Goal: Communication & Community: Answer question/provide support

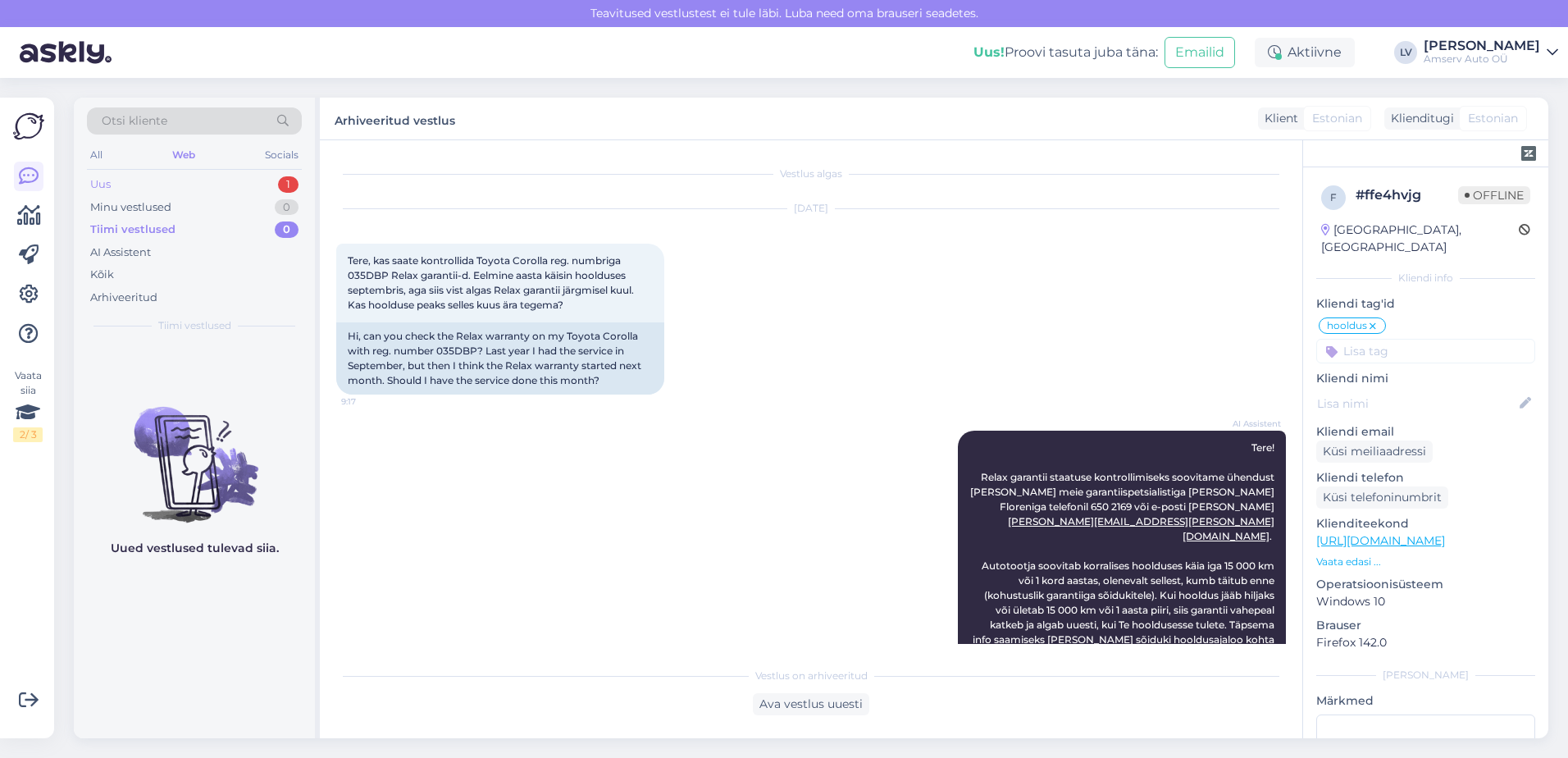
scroll to position [1092, 0]
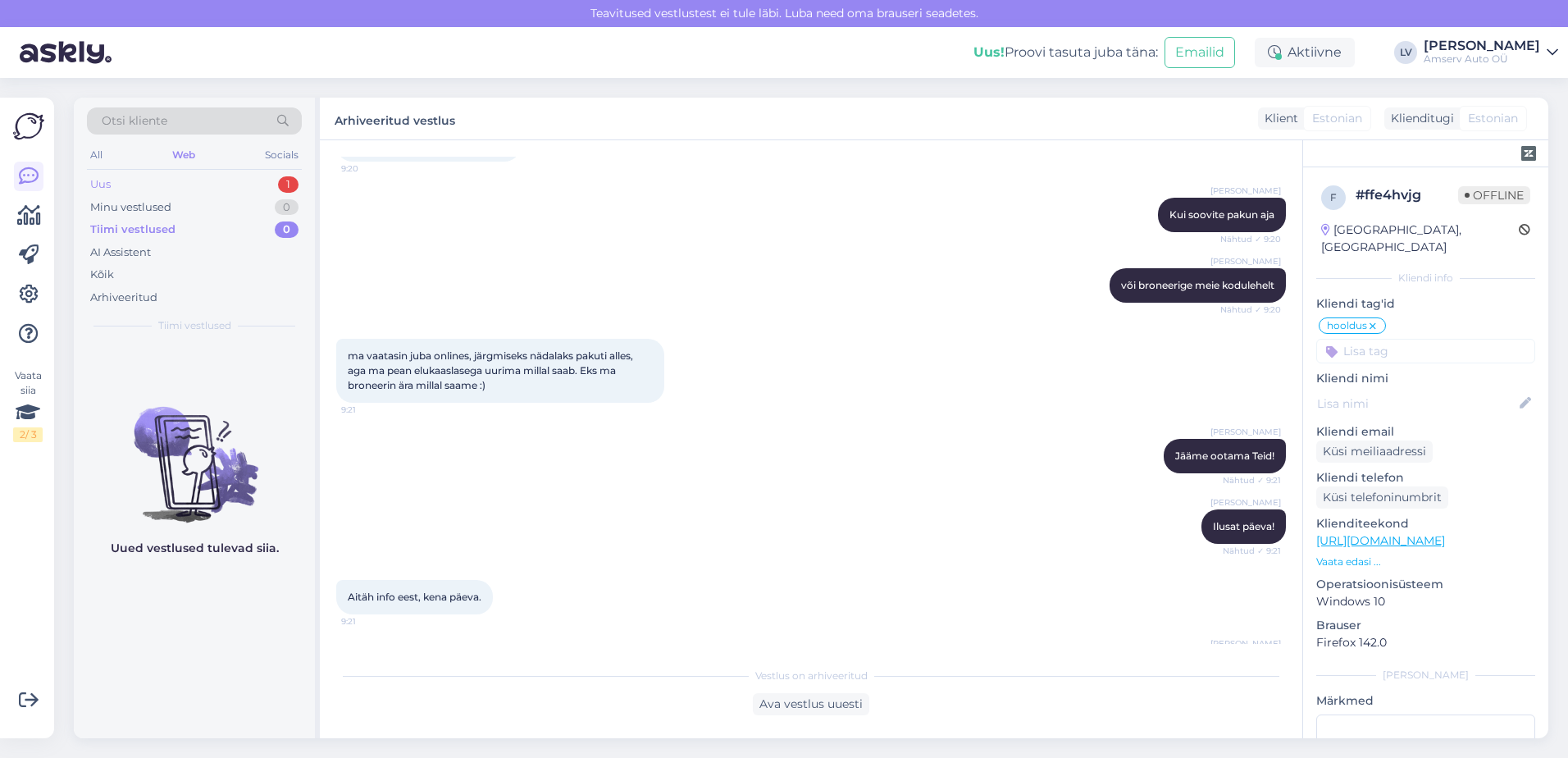
click at [244, 184] on div "Uus 1" at bounding box center [194, 184] width 215 height 23
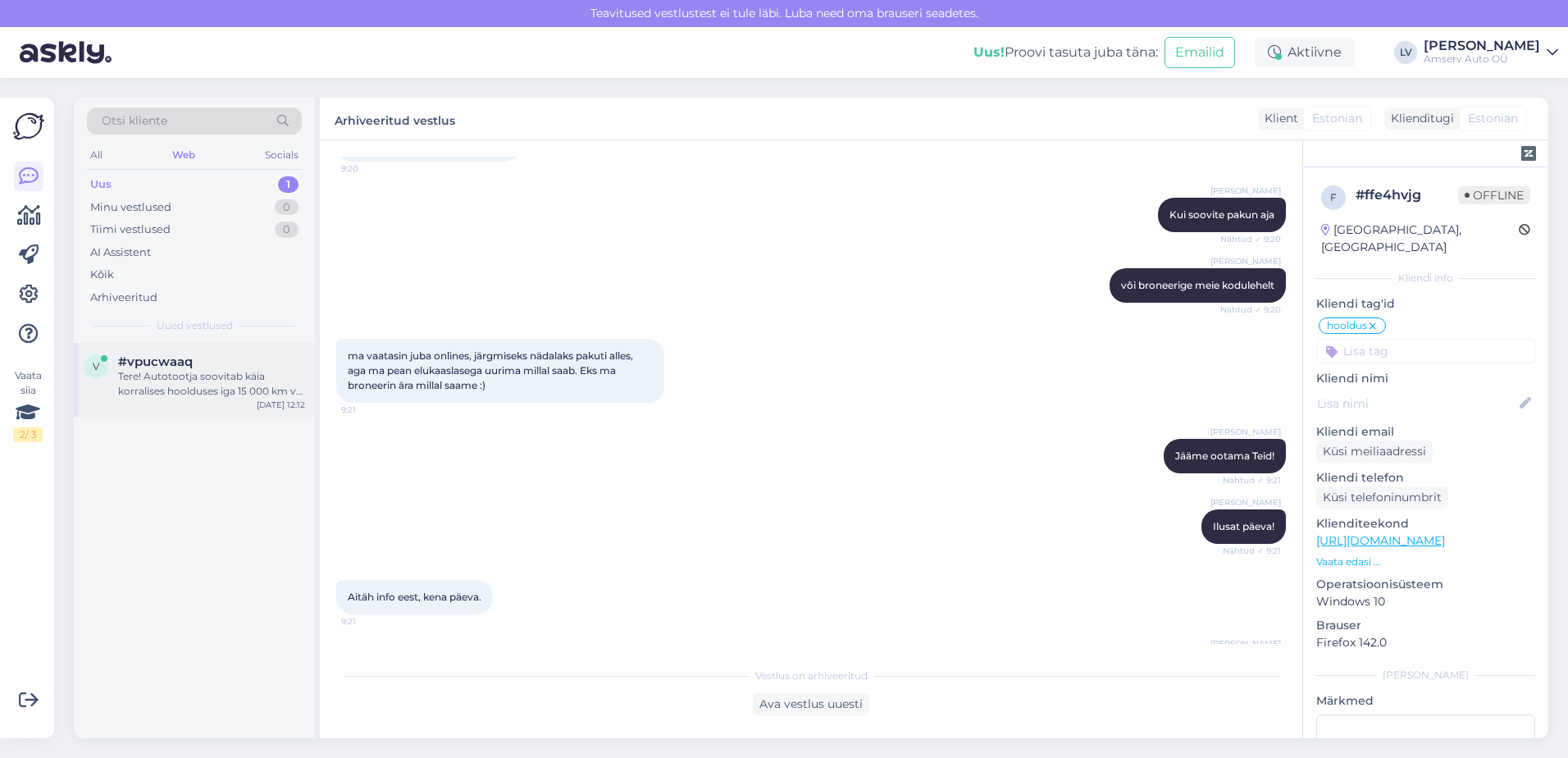
click at [218, 376] on div "Tere! Autotootja soovitab käia korralises hoolduses iga 15 000 km või 1 kord aa…" at bounding box center [211, 384] width 187 height 30
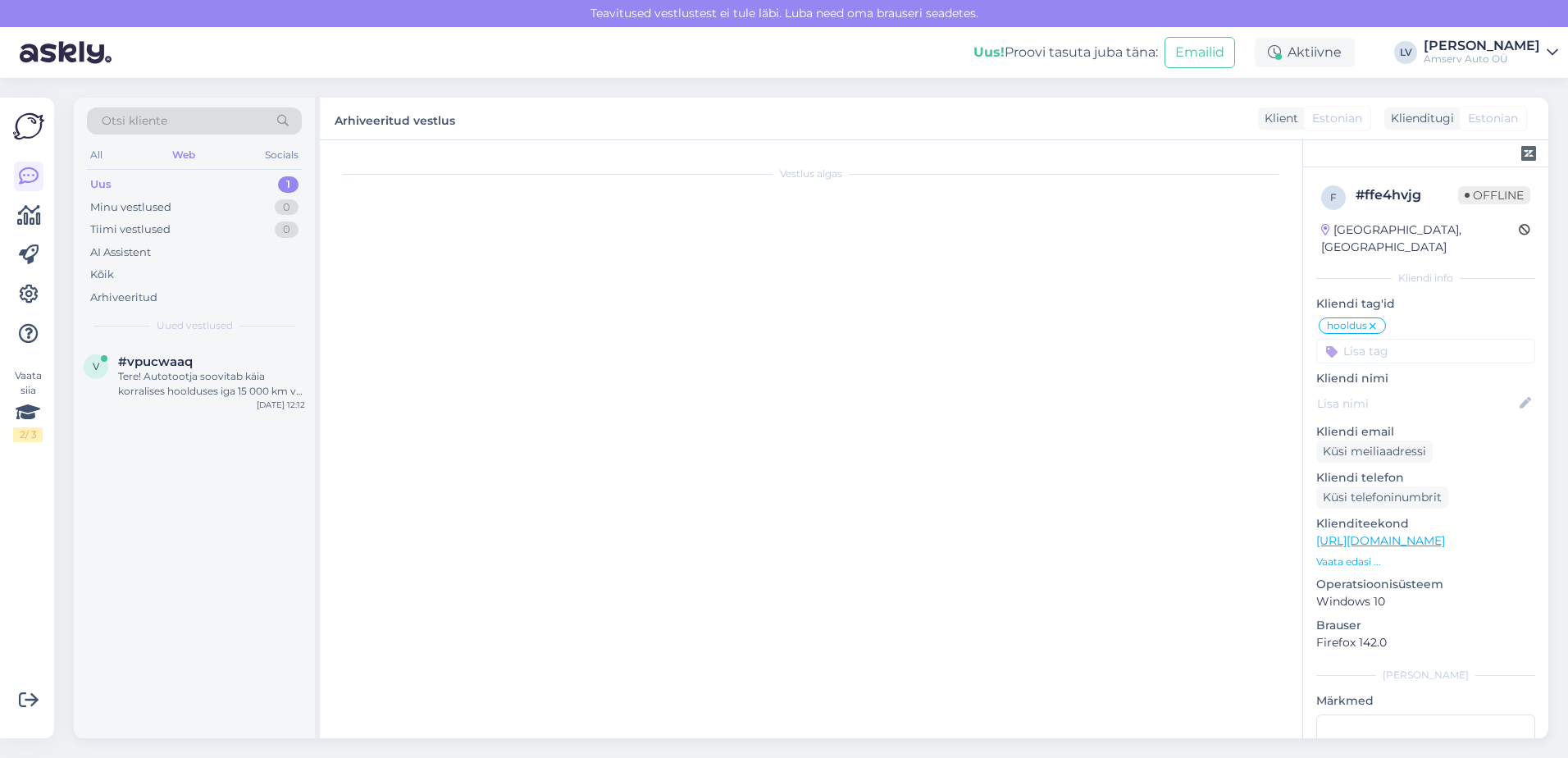
scroll to position [0, 0]
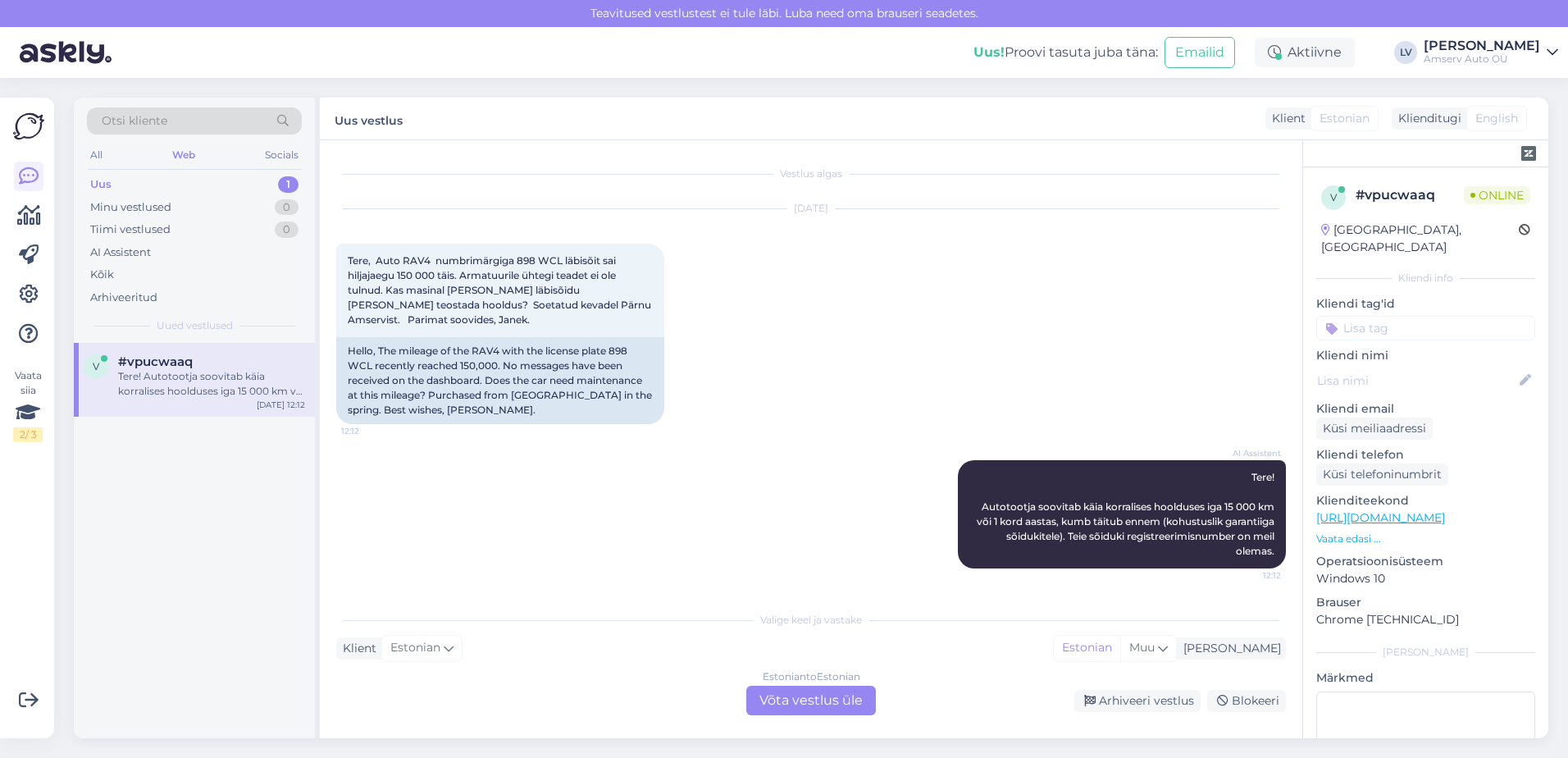
click at [788, 699] on div "Estonian to Estonian Võta vestlus üle" at bounding box center [811, 700] width 130 height 30
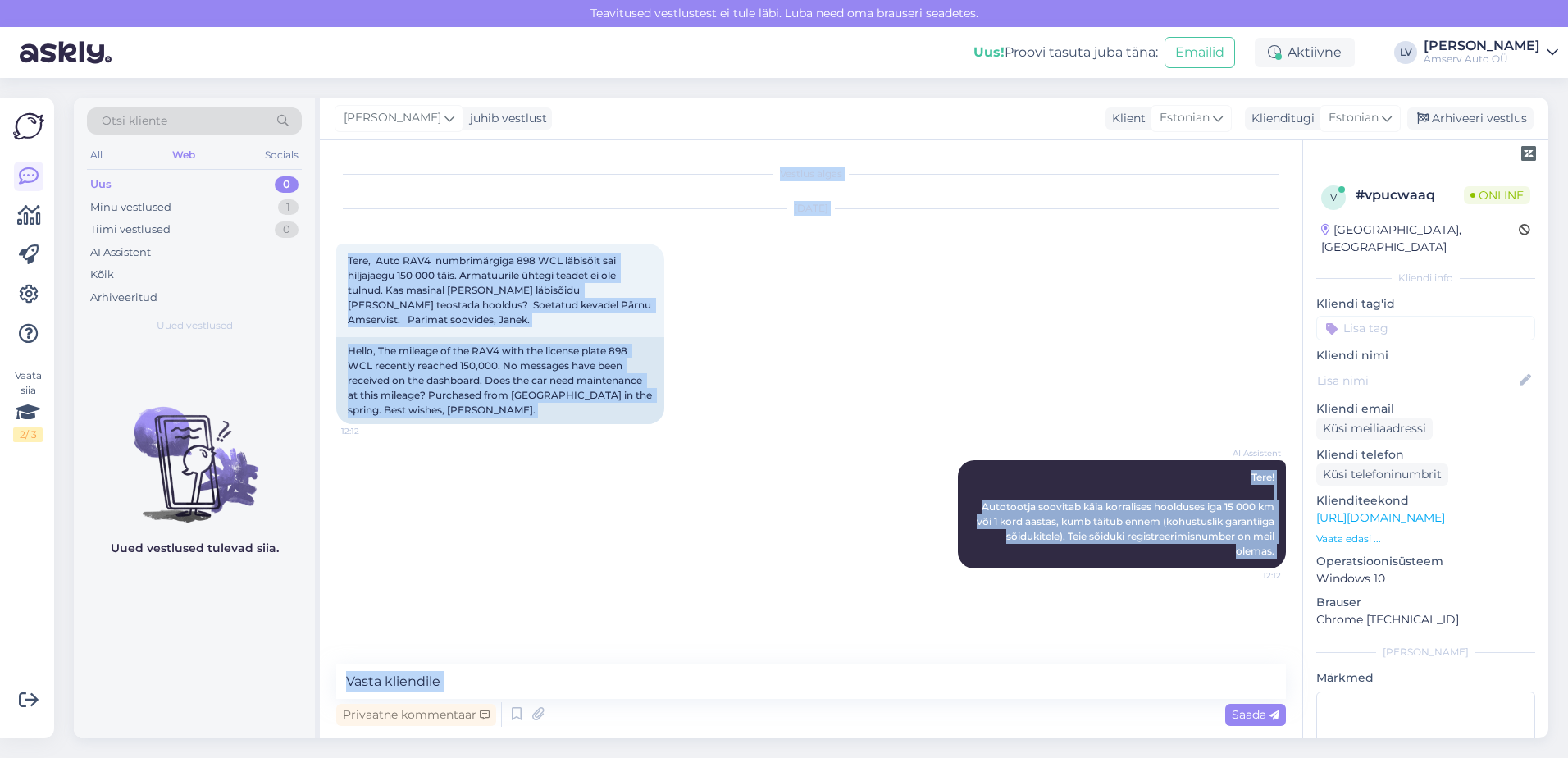
click at [788, 699] on div "Privaatne kommentaar Saada" at bounding box center [811, 714] width 950 height 31
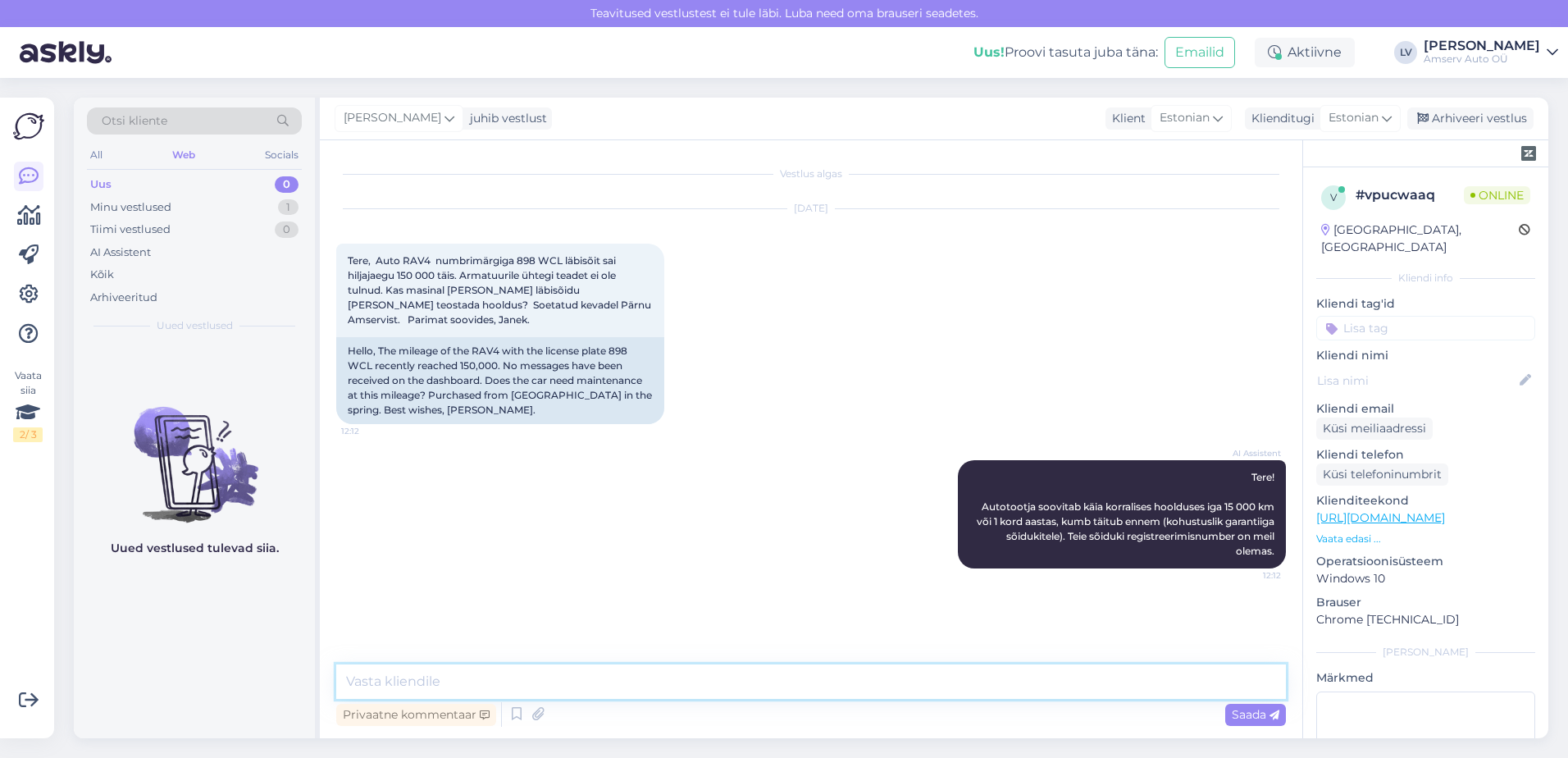
click at [640, 685] on textarea at bounding box center [811, 681] width 950 height 34
drag, startPoint x: 599, startPoint y: 679, endPoint x: 603, endPoint y: 672, distance: 8.4
click at [599, 677] on textarea at bounding box center [811, 681] width 950 height 34
type textarea "Tere"
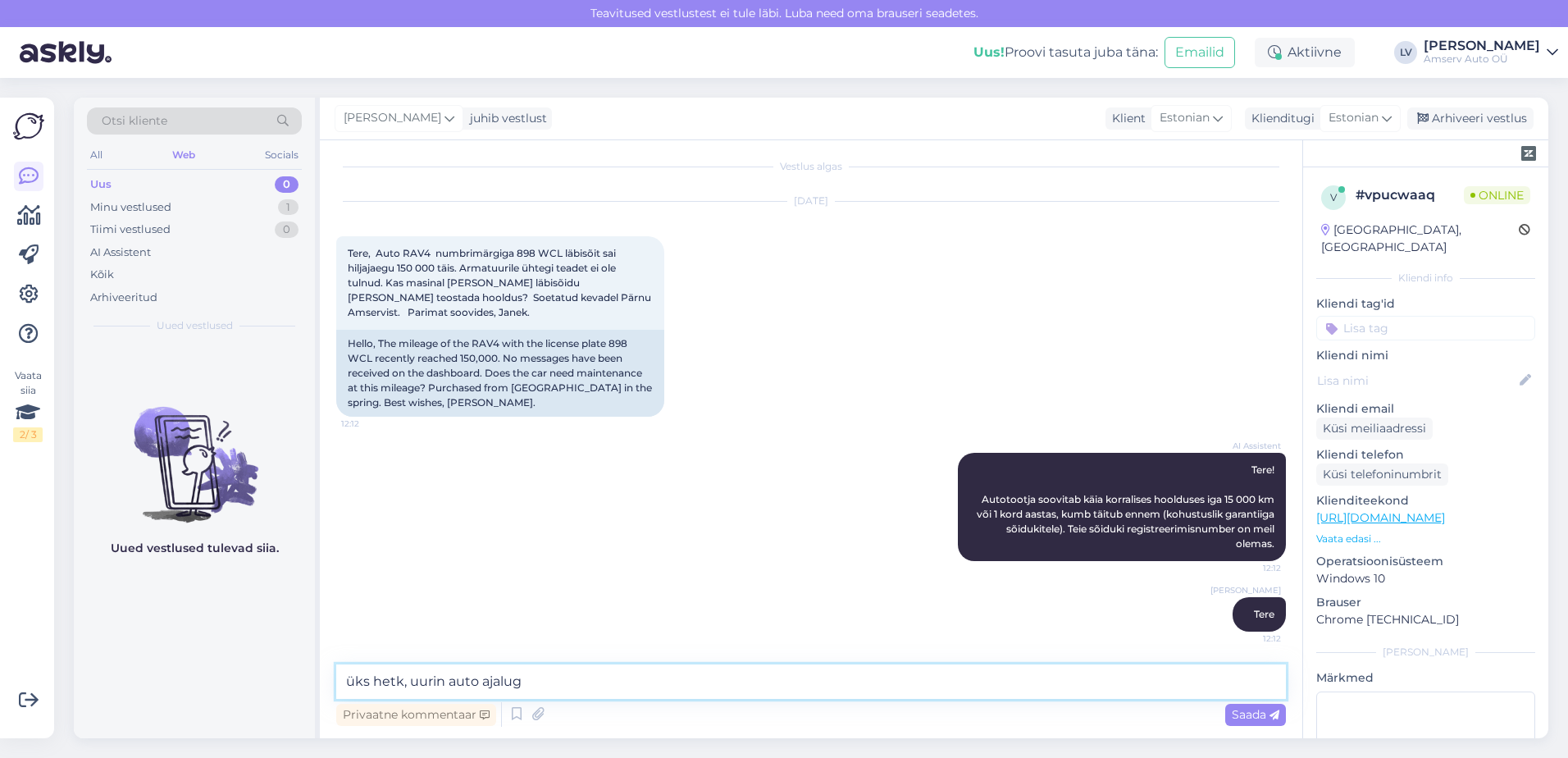
type textarea "üks hetk, uurin auto ajalugu"
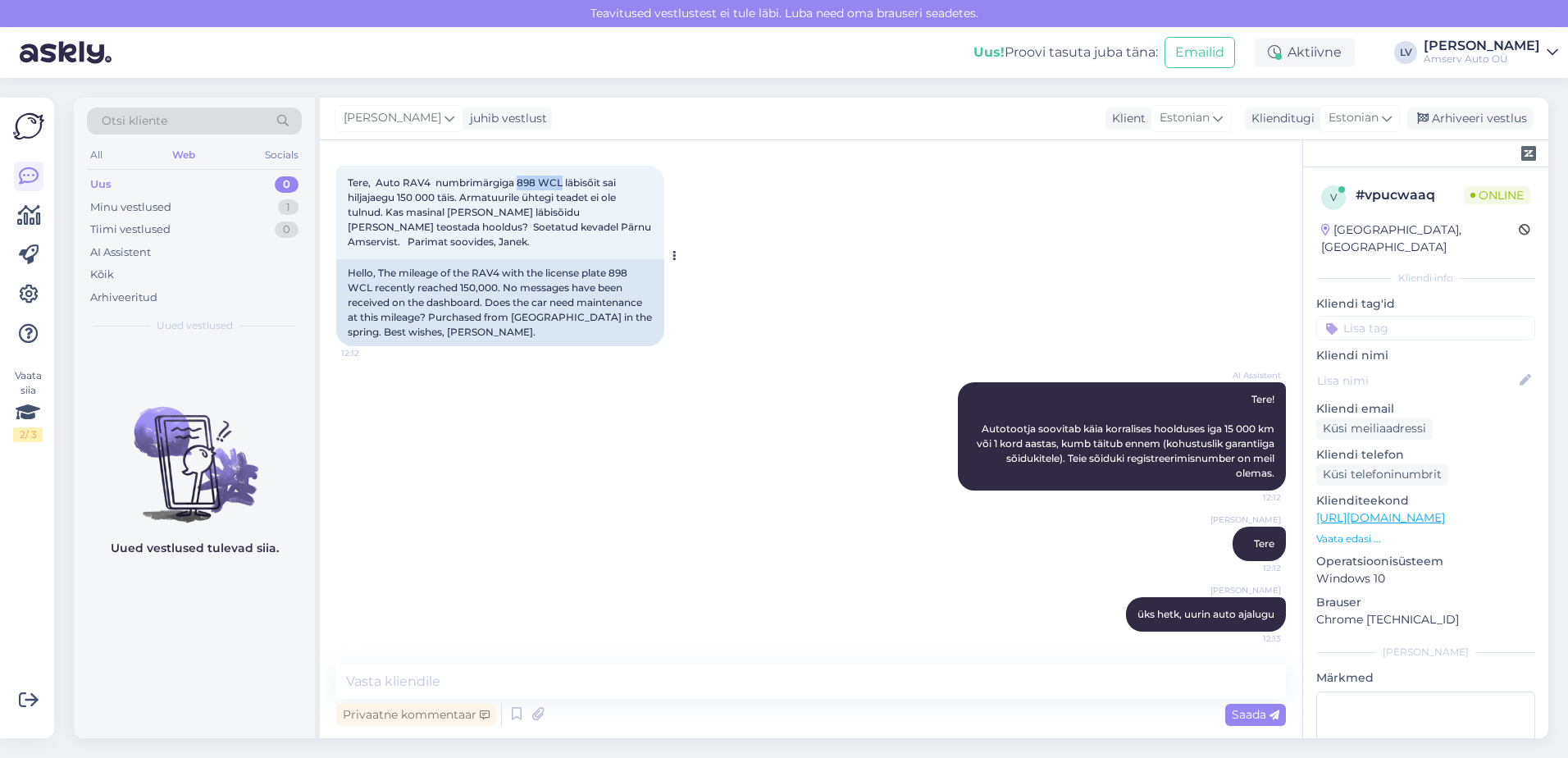
drag, startPoint x: 560, startPoint y: 180, endPoint x: 518, endPoint y: 183, distance: 41.9
click at [518, 183] on span "Tere, Auto RAV4 numbrimärgiga 898 WCL läbisõit sai hiljajaegu 150 000 täis. Arm…" at bounding box center [501, 211] width 306 height 71
drag, startPoint x: 518, startPoint y: 183, endPoint x: 527, endPoint y: 183, distance: 9.0
copy span "898 WCL"
click at [457, 674] on textarea at bounding box center [811, 681] width 950 height 34
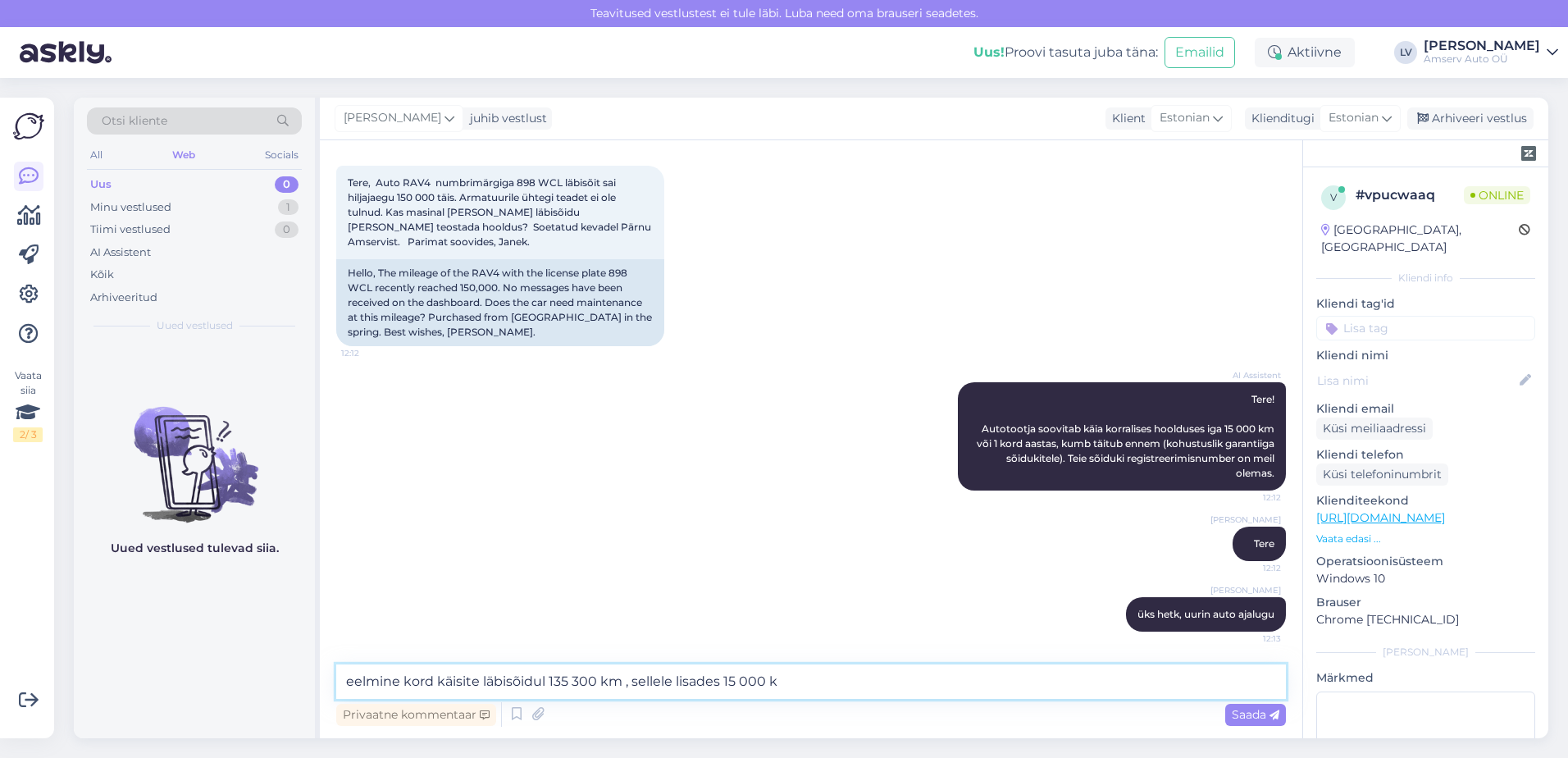
type textarea "eelmine kord käisite läbisõidul 135 300 km , sellele lisades 15 000 km"
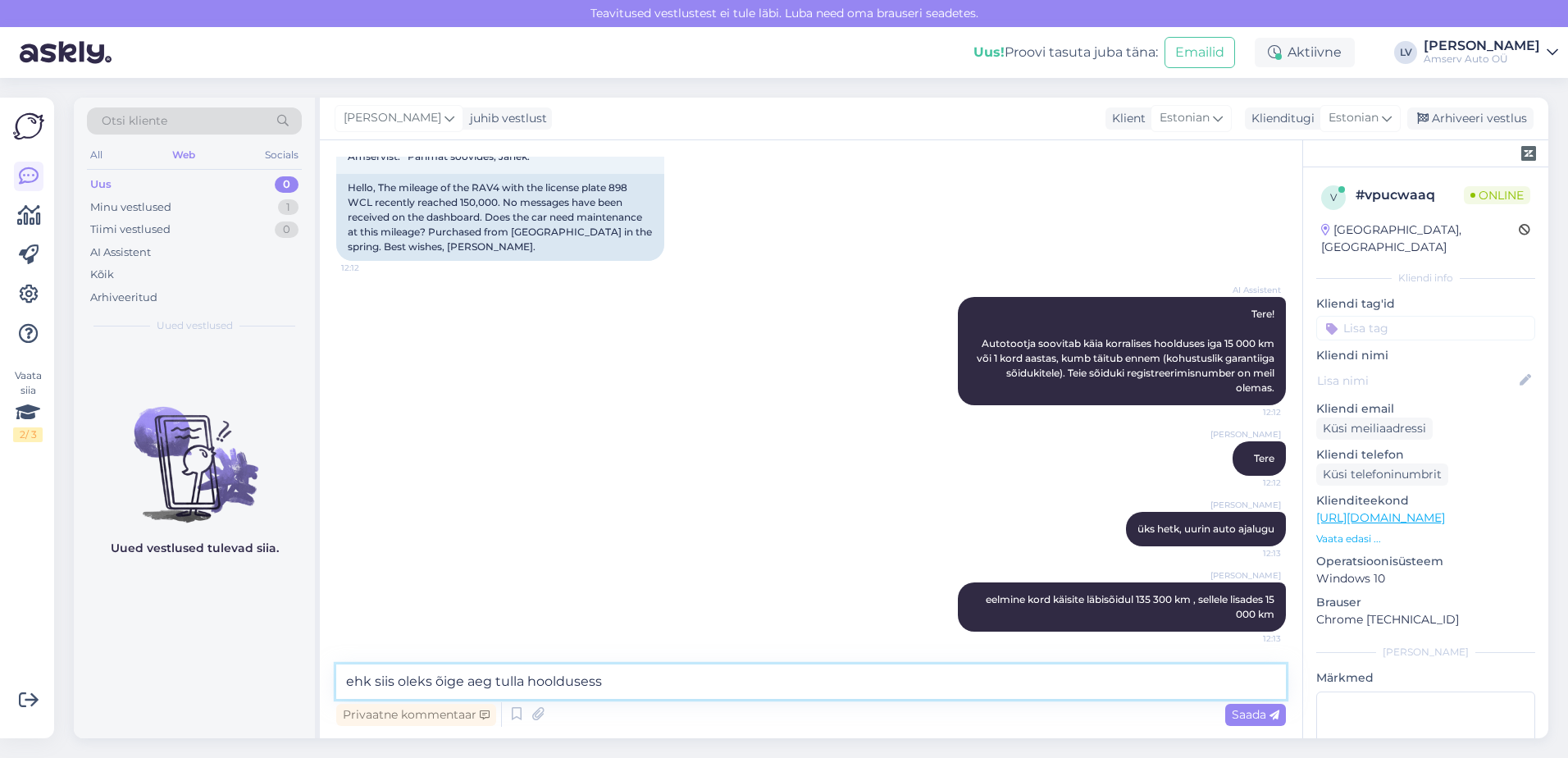
type textarea "ehk siis oleks õige aeg tulla hooldusesse"
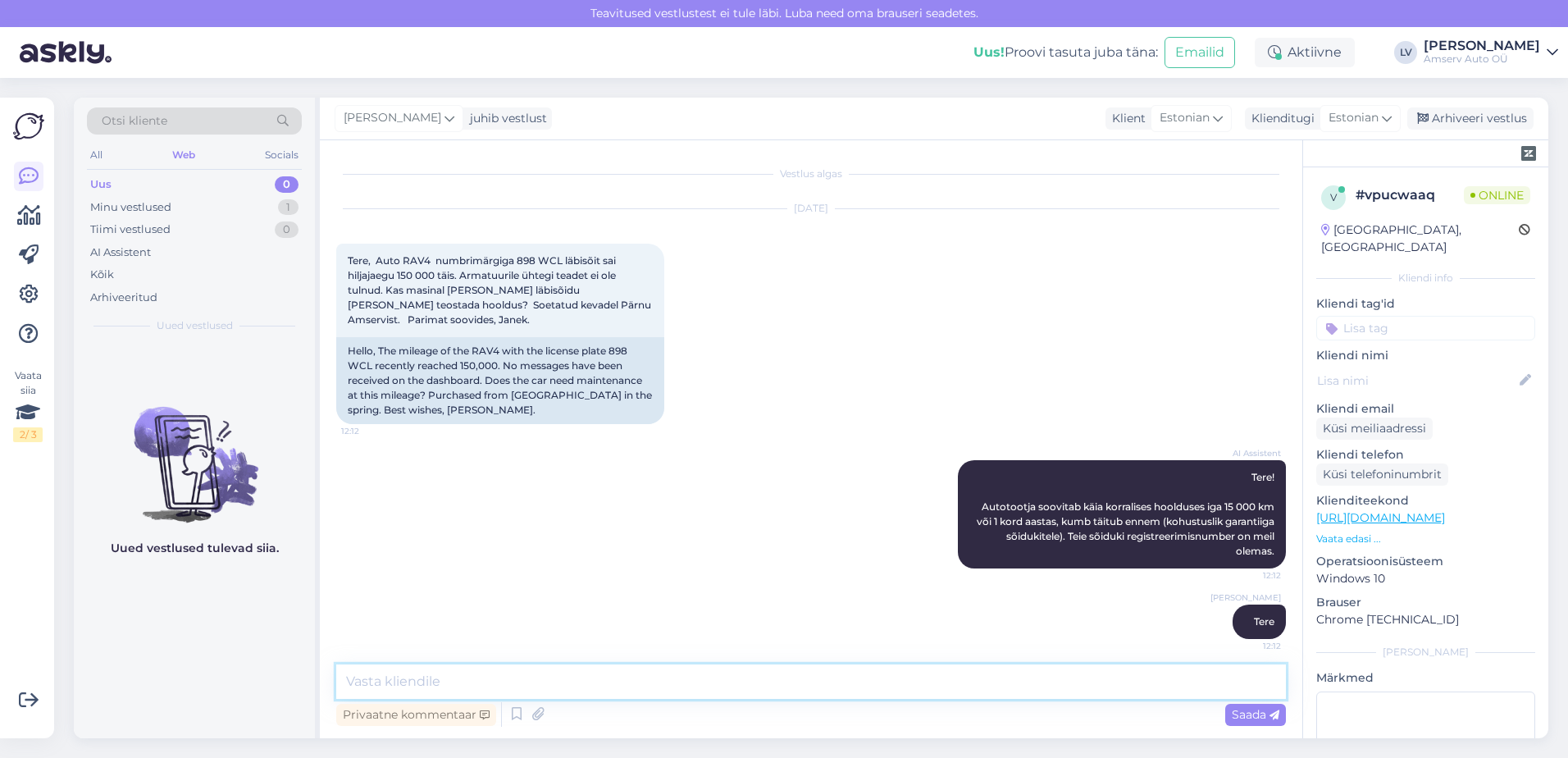
scroll to position [234, 0]
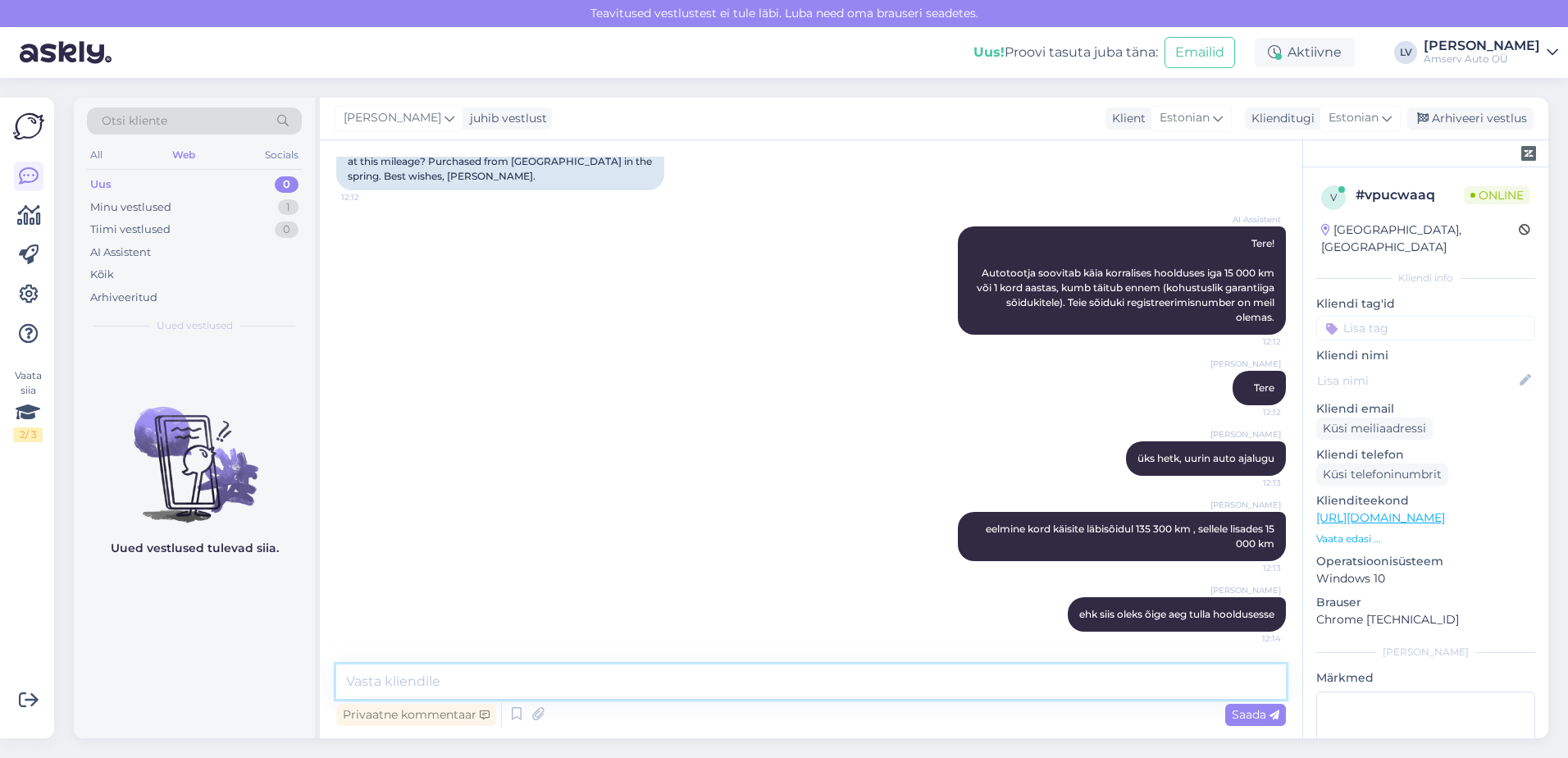
click at [562, 670] on textarea at bounding box center [811, 681] width 950 height 34
type textarea "Kas soovite broneerida aega?"
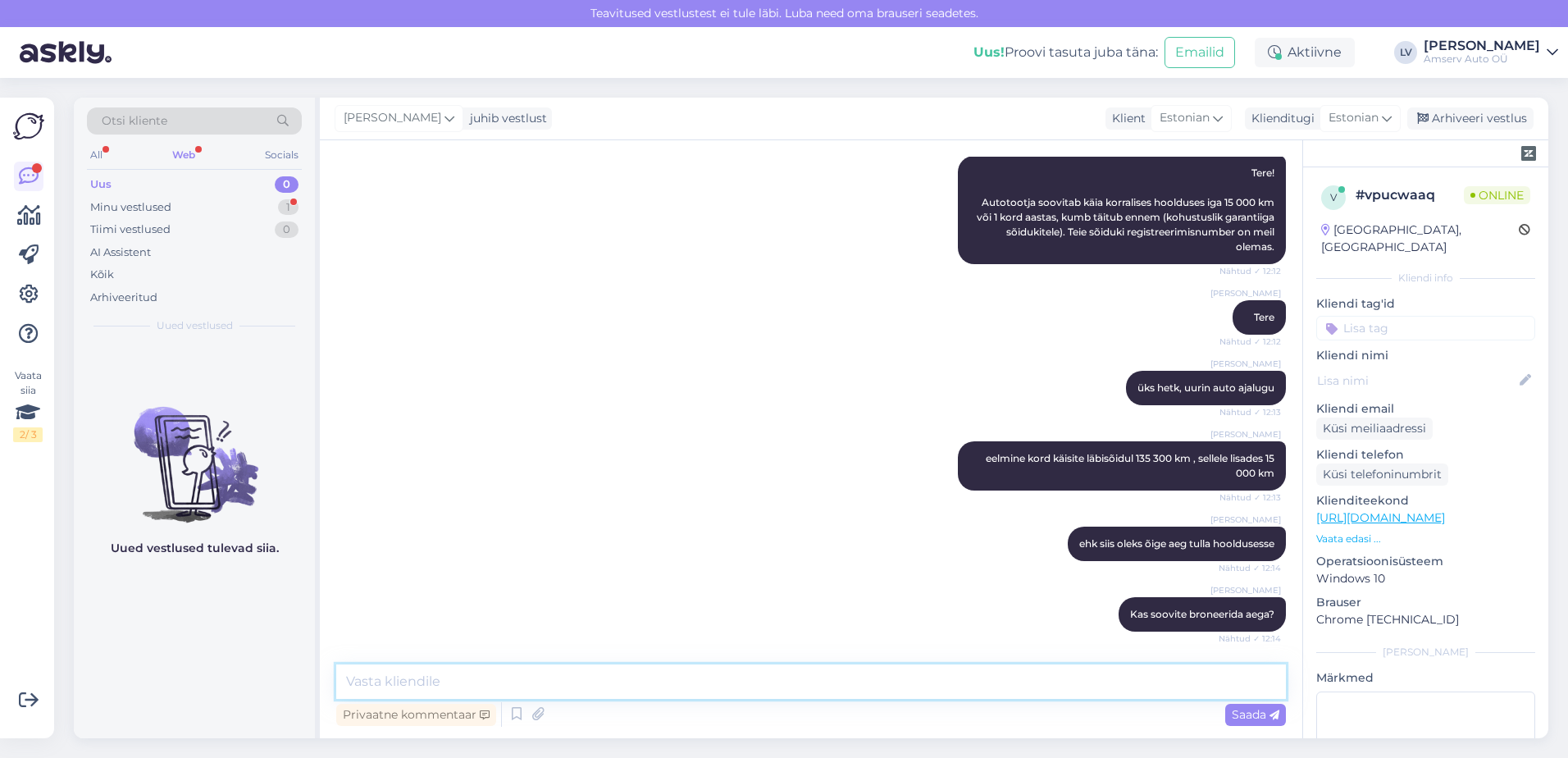
scroll to position [375, 0]
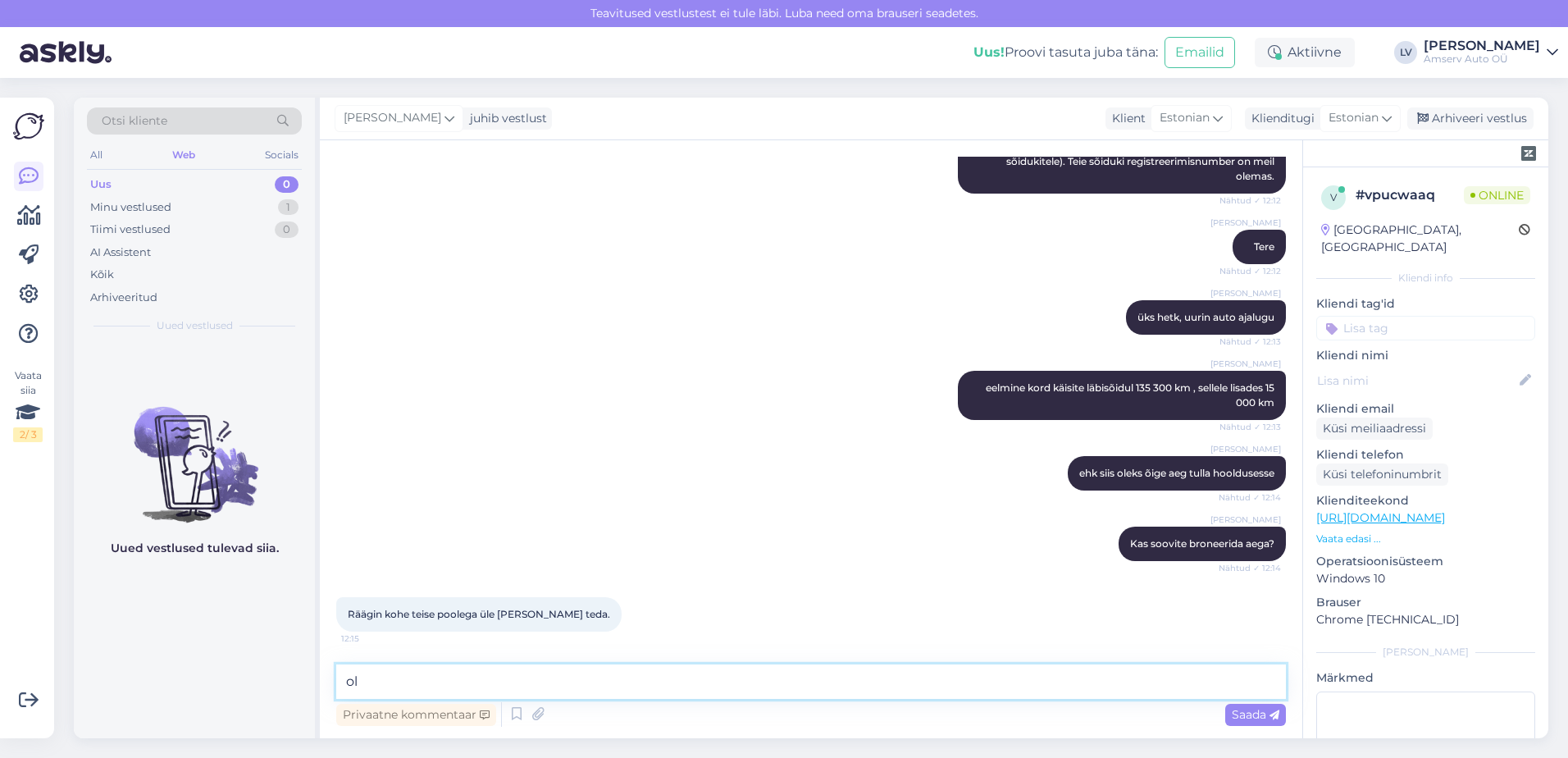
type textarea "o"
type textarea "suurepärane, aeg saab broneerida chatis, helistades ja kirjutades ja samuti [PE…"
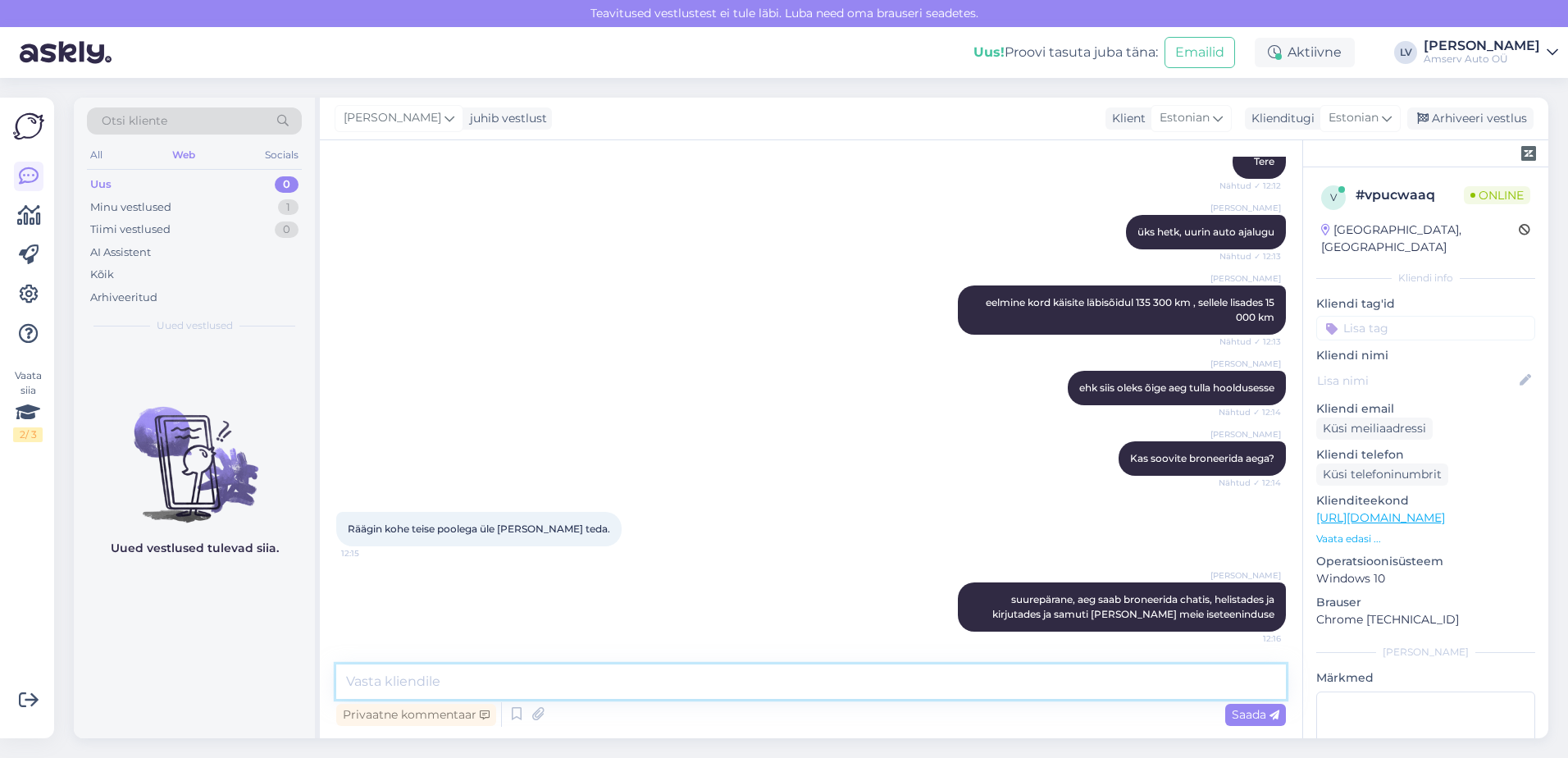
paste textarea "[DOMAIN_NAME][URL]"
type textarea "[DOMAIN_NAME][URL]"
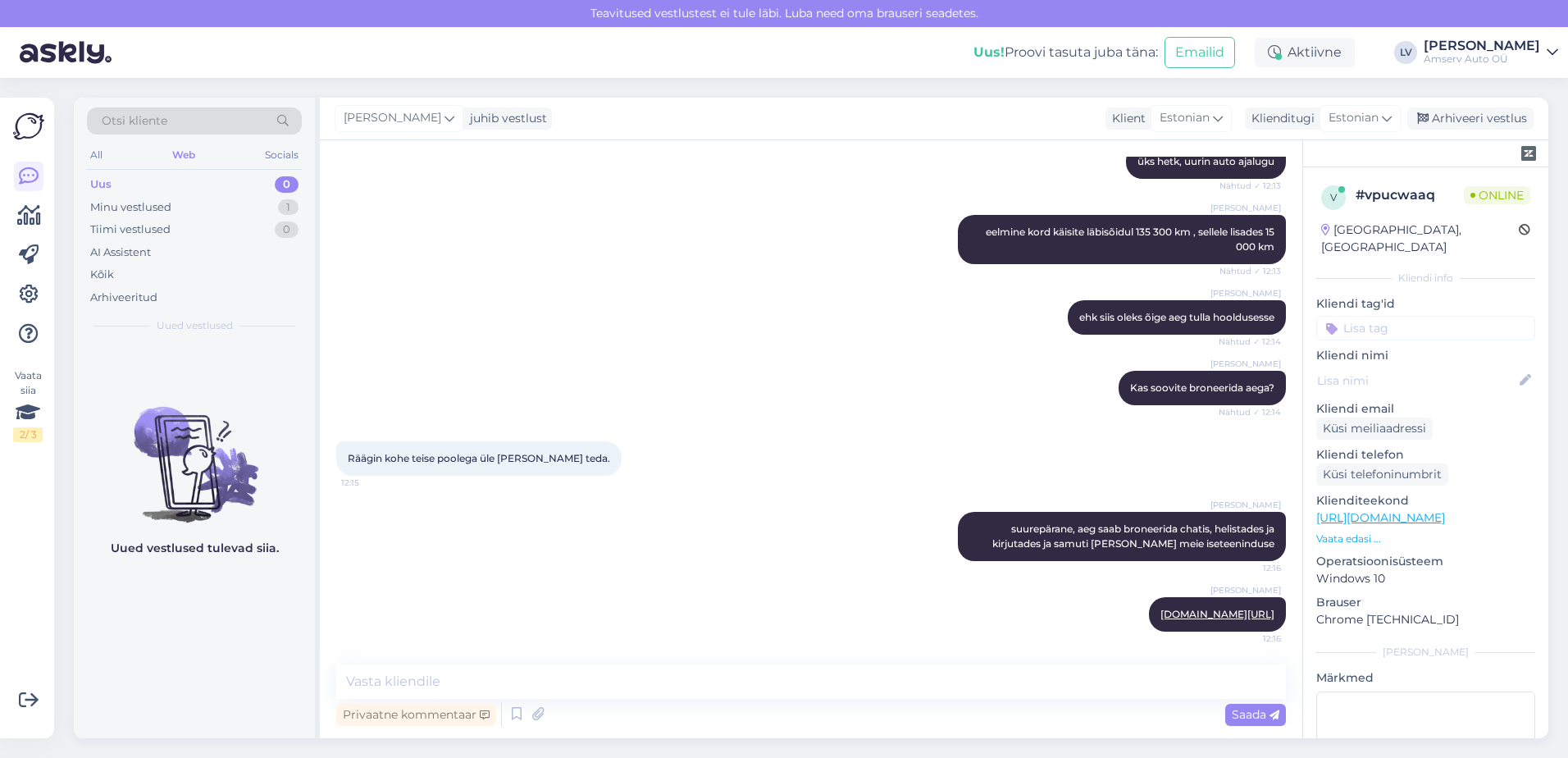
click at [1378, 316] on input at bounding box center [1425, 328] width 219 height 25
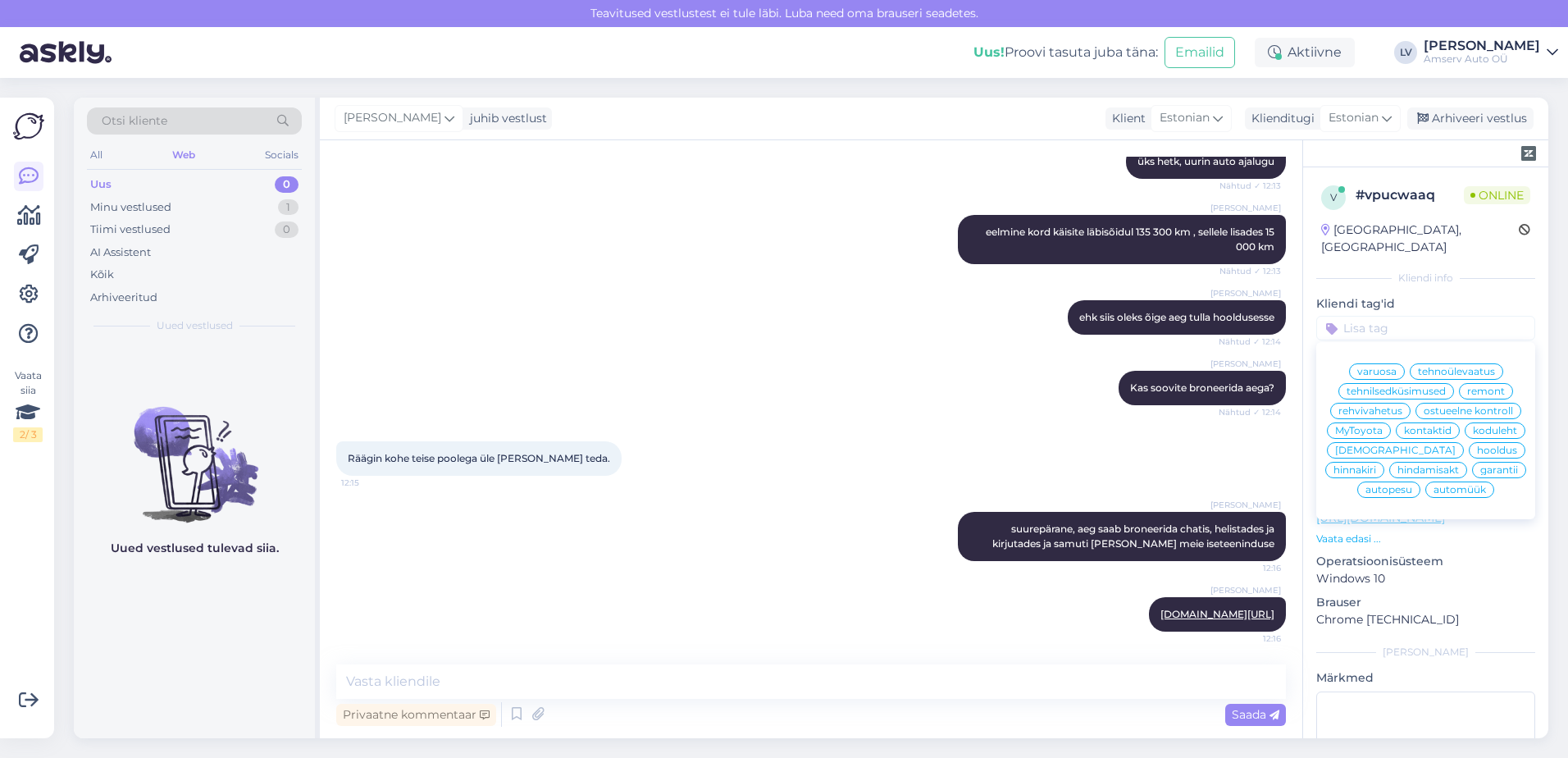
click at [1477, 455] on span "hooldus" at bounding box center [1497, 450] width 40 height 10
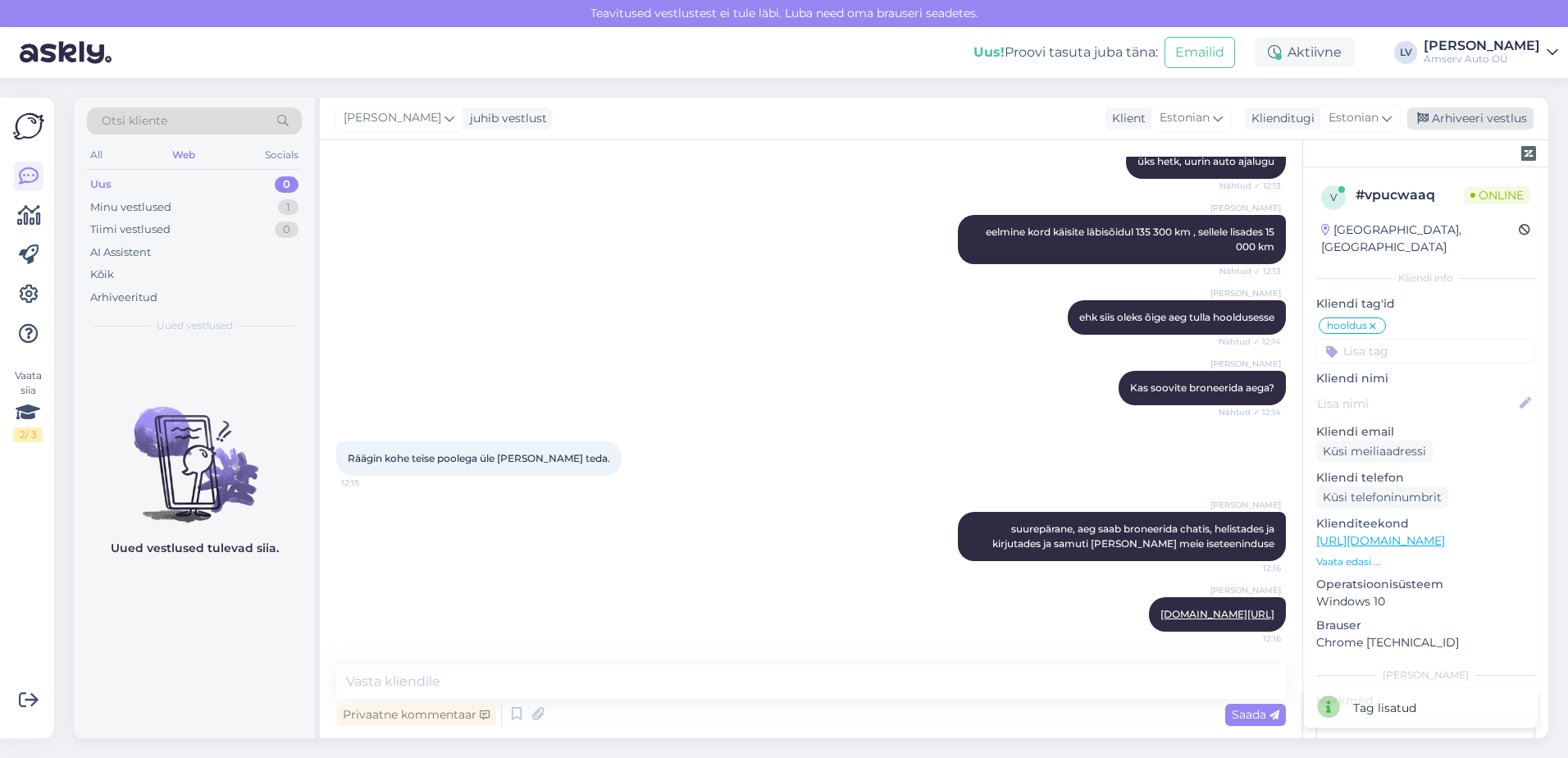
click at [1457, 117] on div "Arhiveeri vestlus" at bounding box center [1470, 118] width 126 height 22
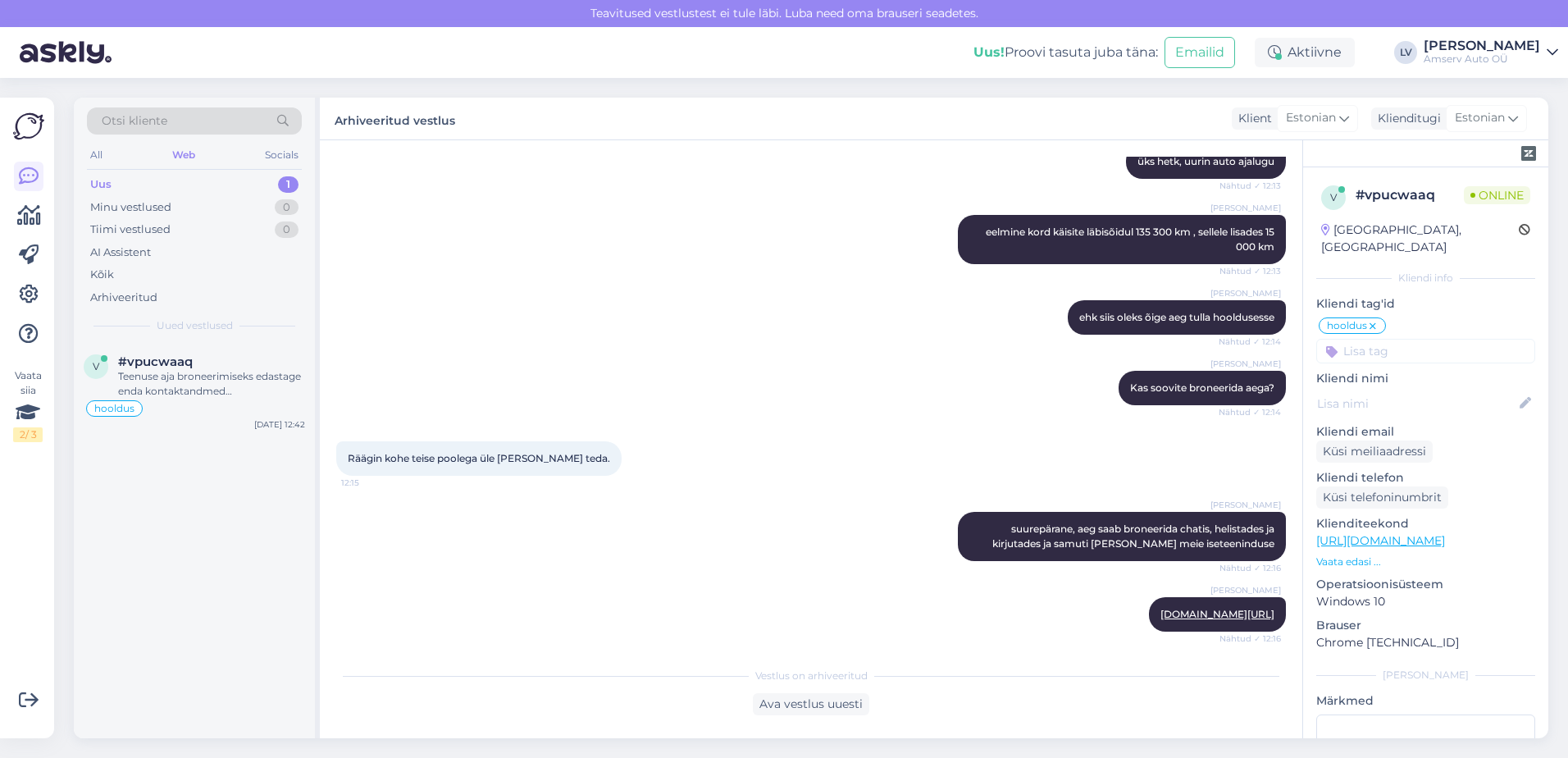
scroll to position [794, 0]
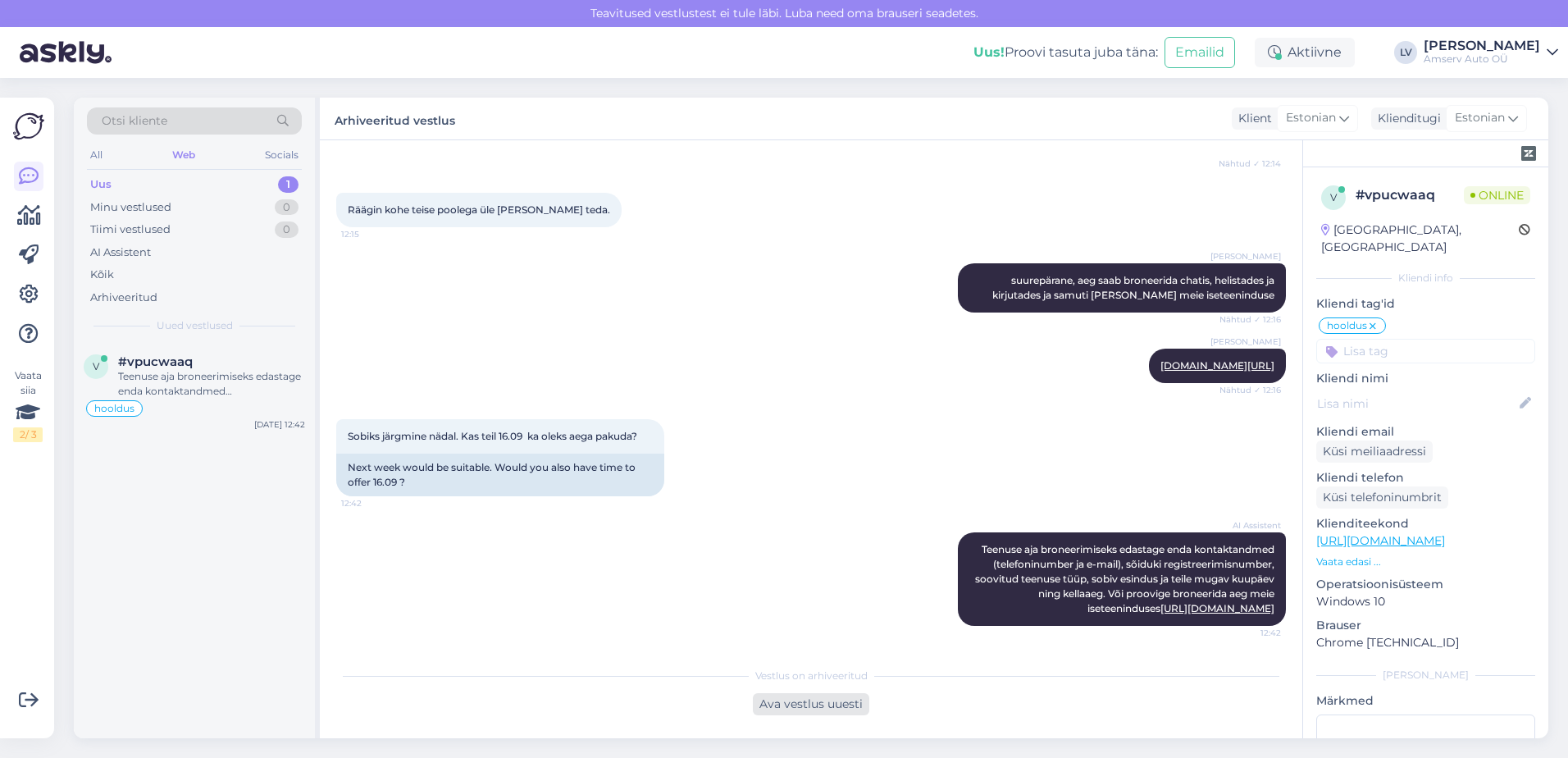
click at [783, 704] on div "Ava vestlus uuesti" at bounding box center [811, 704] width 116 height 22
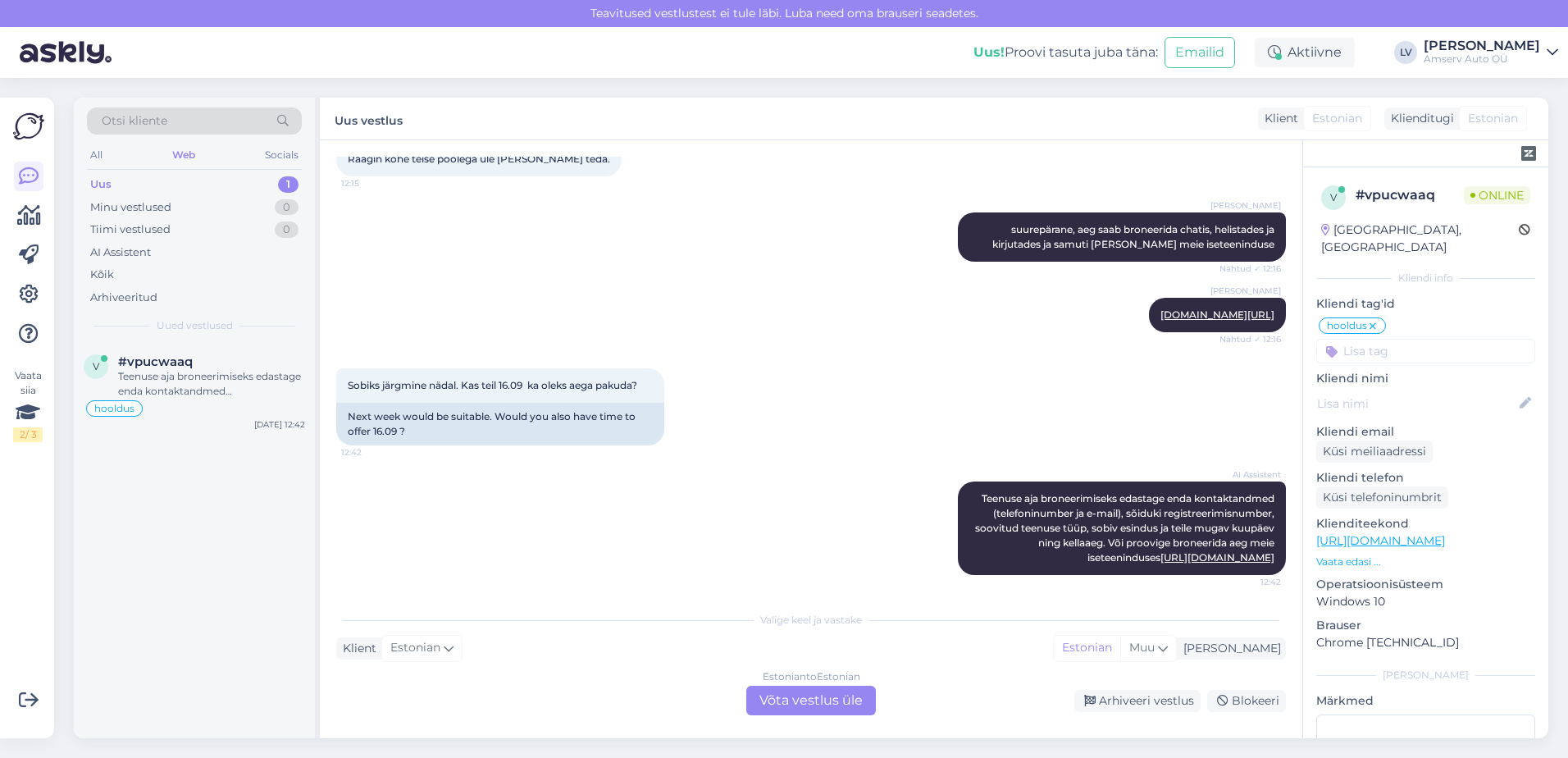
scroll to position [849, 0]
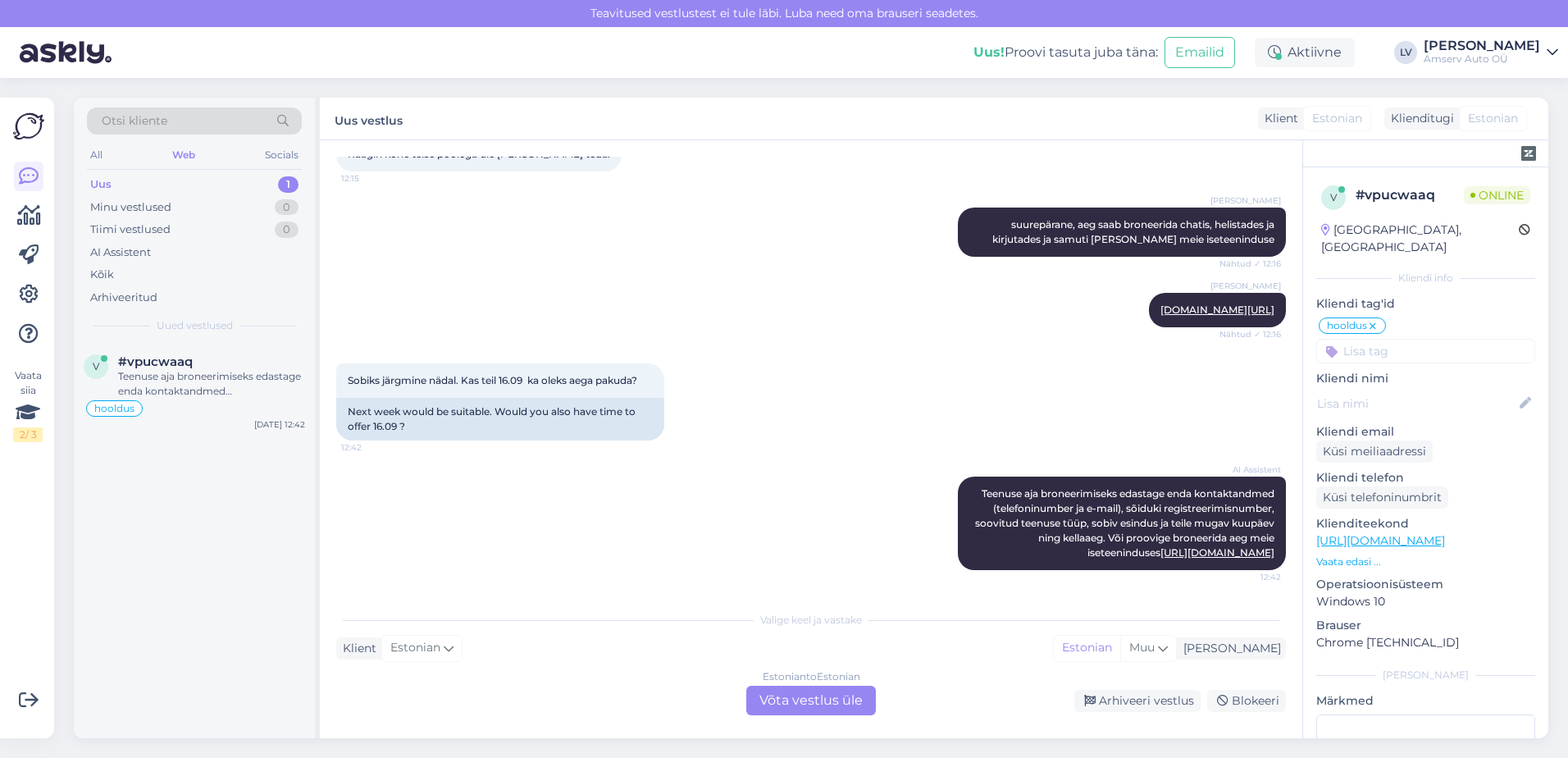
click at [785, 692] on div "Estonian to Estonian Võta vestlus üle" at bounding box center [811, 700] width 130 height 30
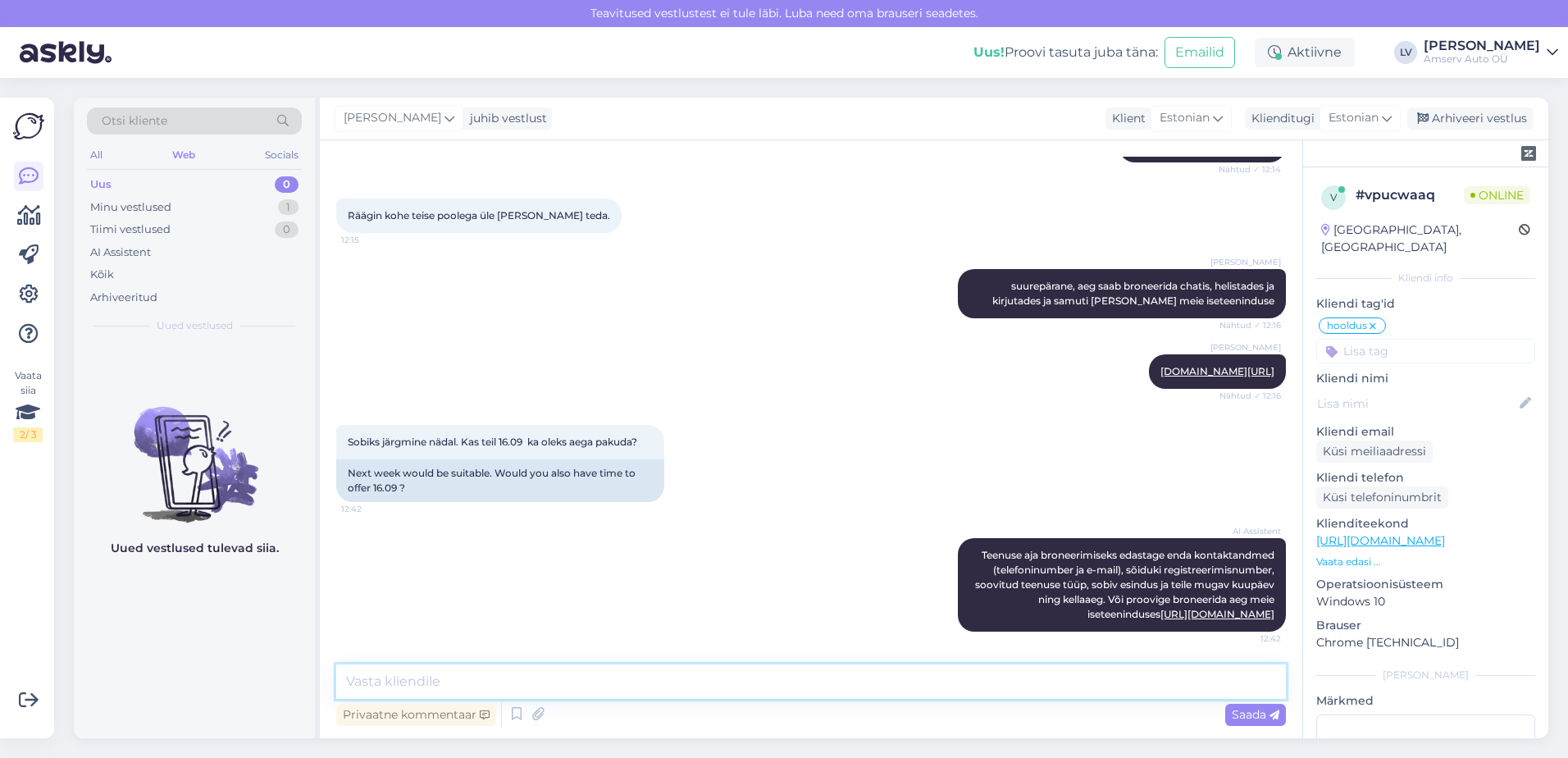
click at [577, 665] on textarea at bounding box center [811, 681] width 950 height 34
type textarea "üks hetk, uurin graafikut"
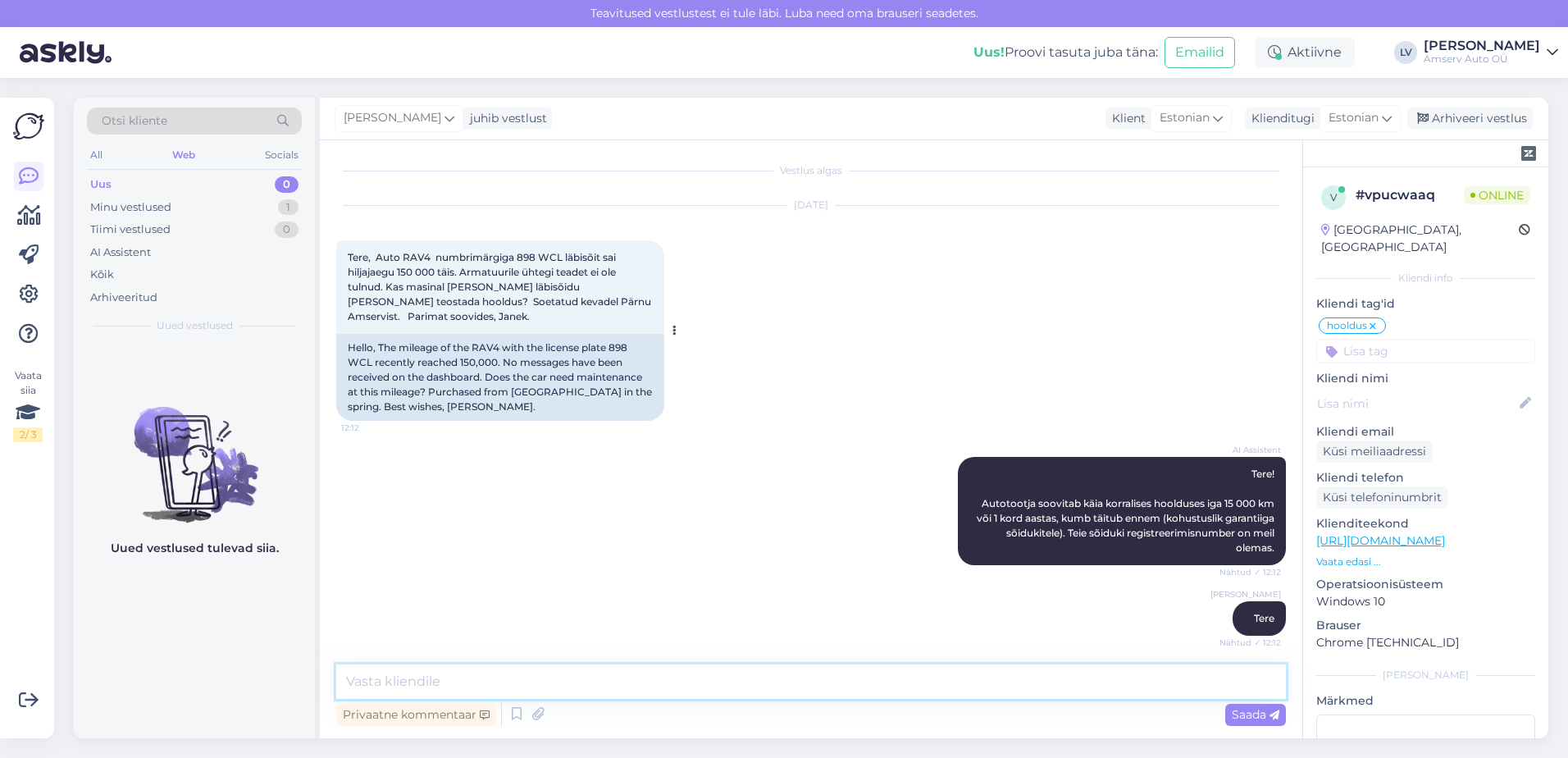
scroll to position [0, 0]
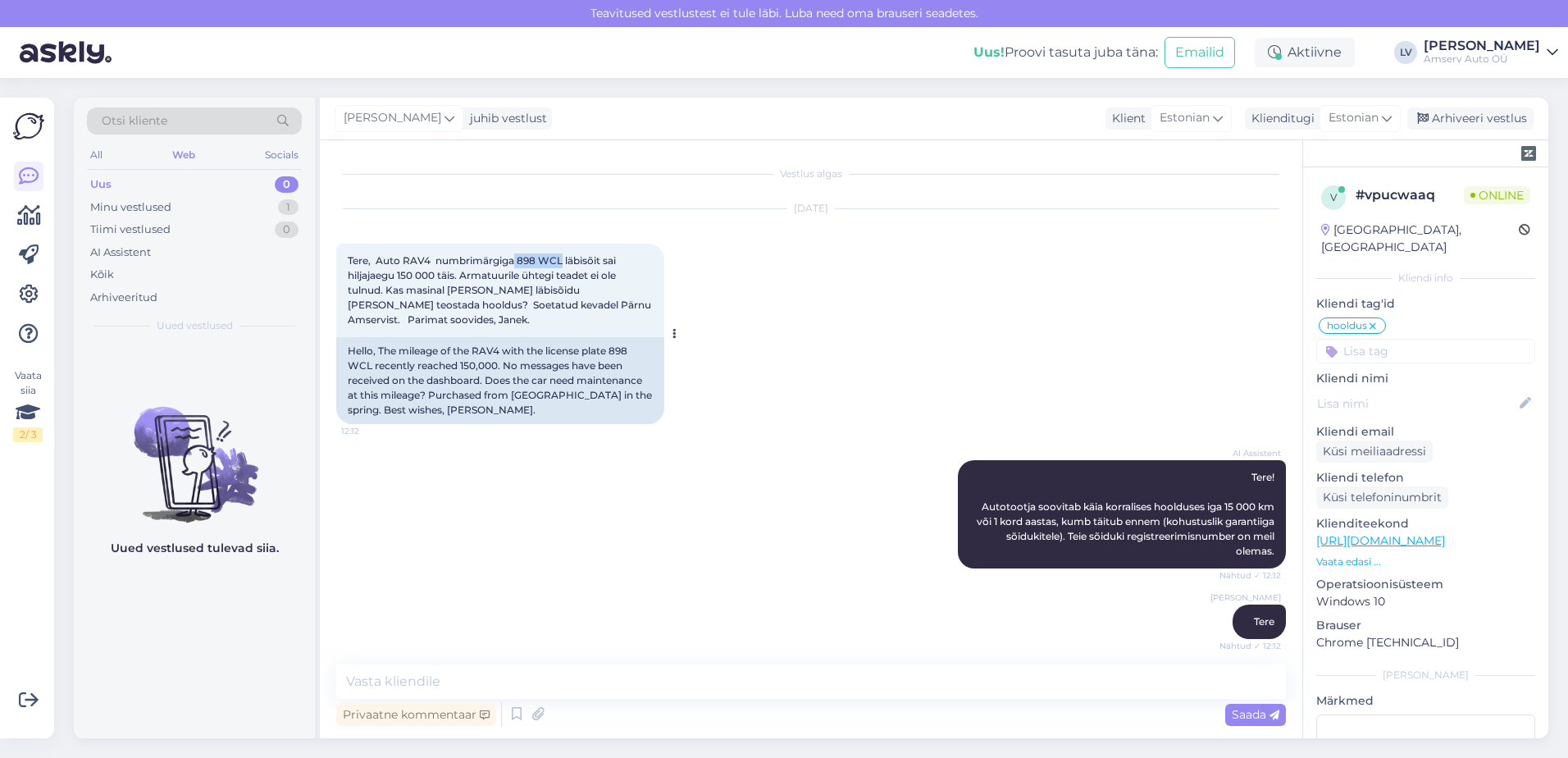
drag, startPoint x: 560, startPoint y: 257, endPoint x: 516, endPoint y: 262, distance: 44.5
click at [516, 262] on span "Tere, Auto RAV4 numbrimärgiga 898 WCL läbisõit sai hiljajaegu 150 000 täis. Arm…" at bounding box center [501, 289] width 306 height 71
drag, startPoint x: 516, startPoint y: 262, endPoint x: 526, endPoint y: 262, distance: 10.7
copy span "898 WCL"
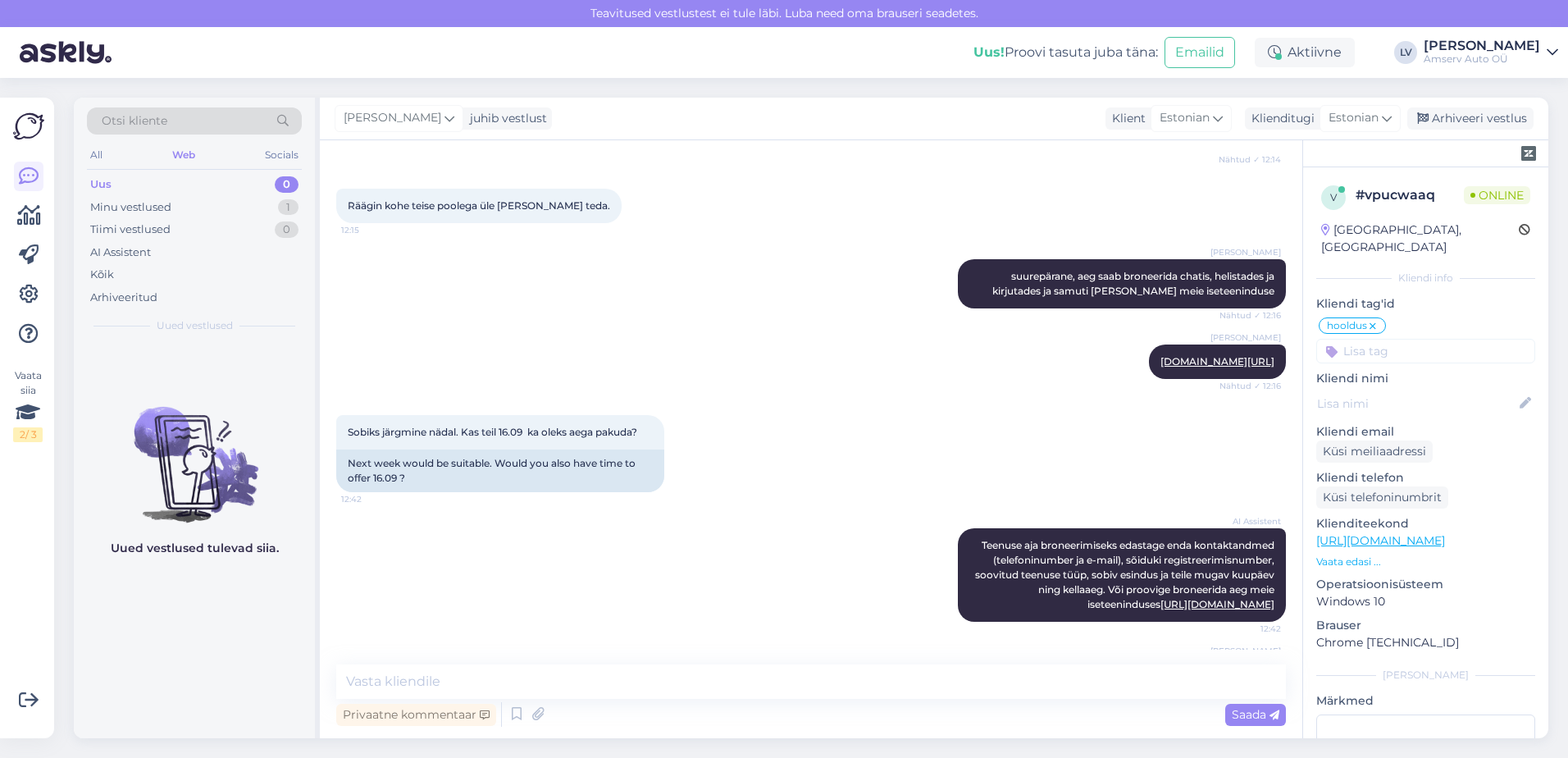
scroll to position [858, 0]
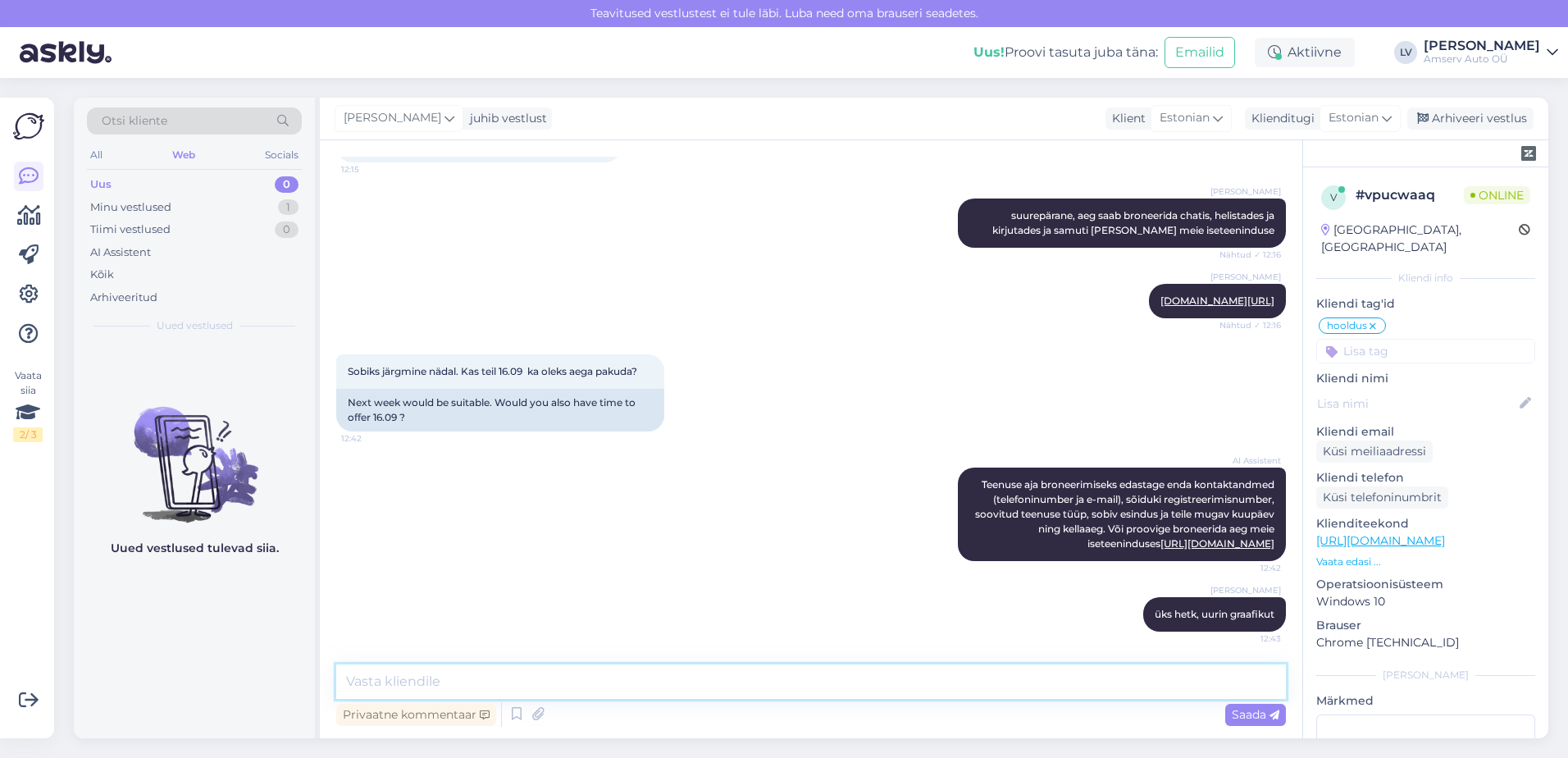
drag, startPoint x: 608, startPoint y: 686, endPoint x: 619, endPoint y: 681, distance: 11.7
click at [609, 686] on textarea at bounding box center [811, 681] width 950 height 34
type textarea "Mis esindus sobib kõige paremini?"
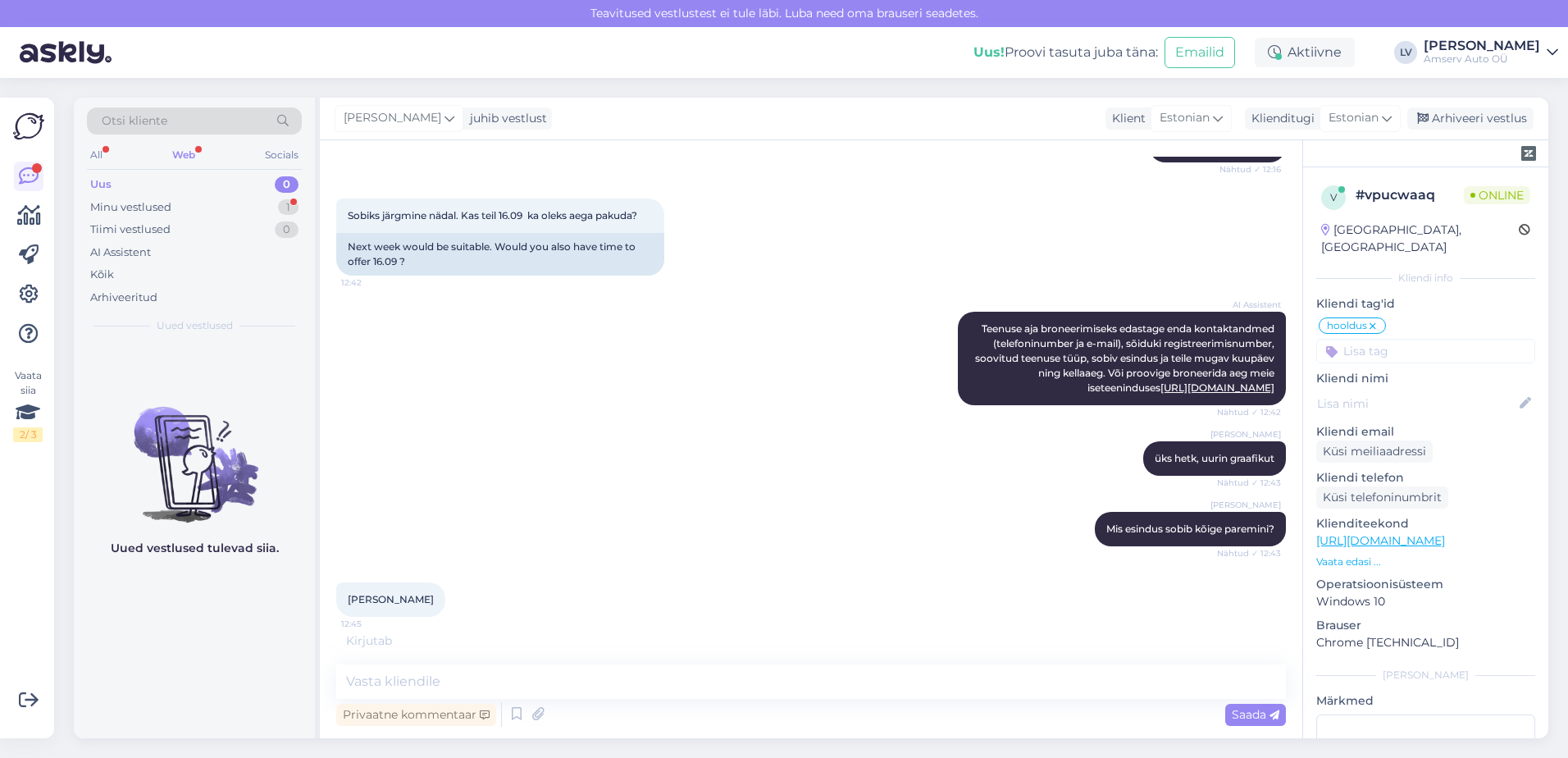
scroll to position [1070, 0]
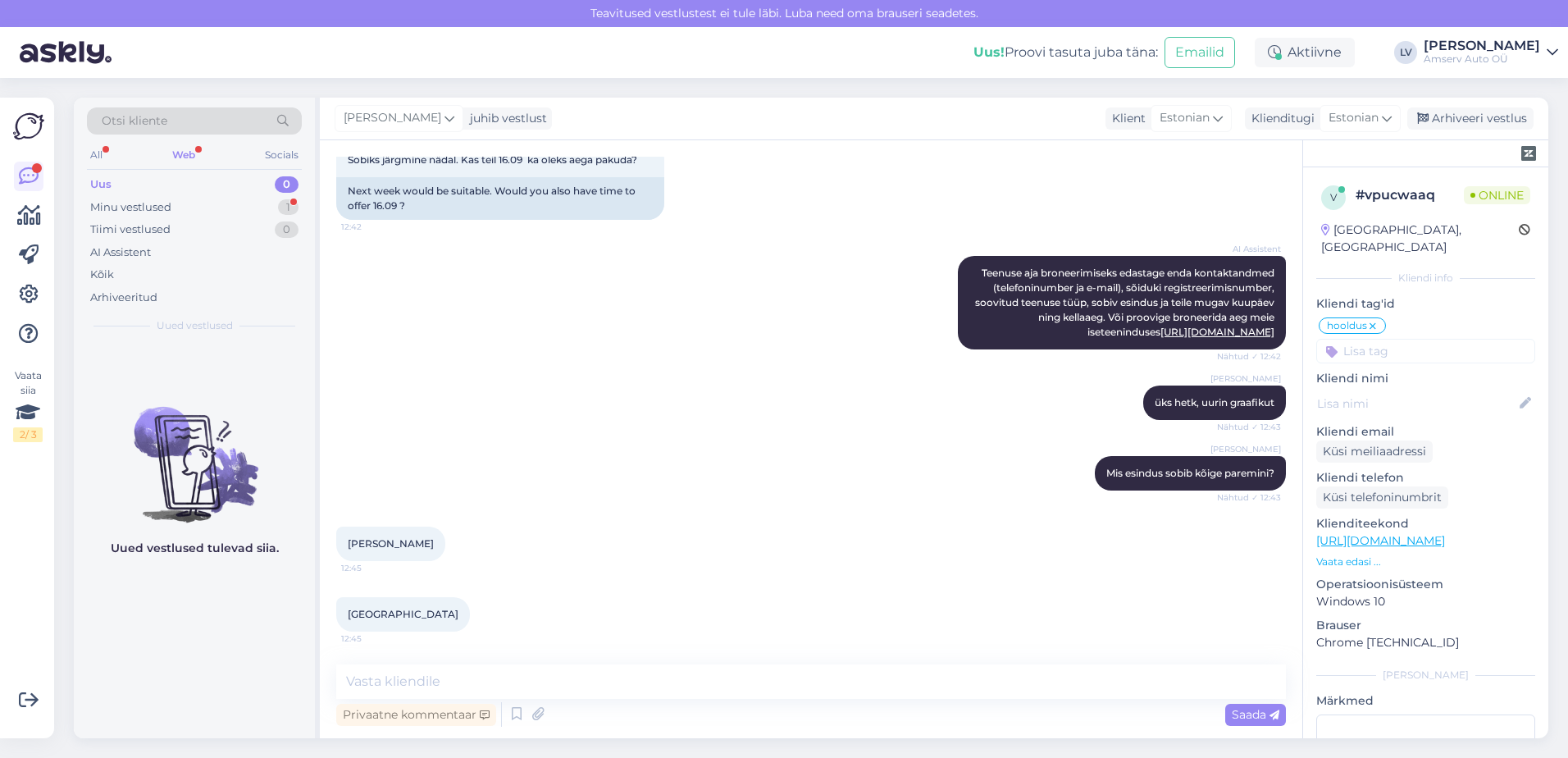
click at [514, 699] on div "Privaatne kommentaar Saada" at bounding box center [811, 714] width 950 height 31
drag, startPoint x: 510, startPoint y: 677, endPoint x: 511, endPoint y: 687, distance: 9.9
click at [512, 685] on textarea at bounding box center [811, 681] width 950 height 34
type textarea "16.09 saan pakkuda [PERSON_NAME] 14:00"
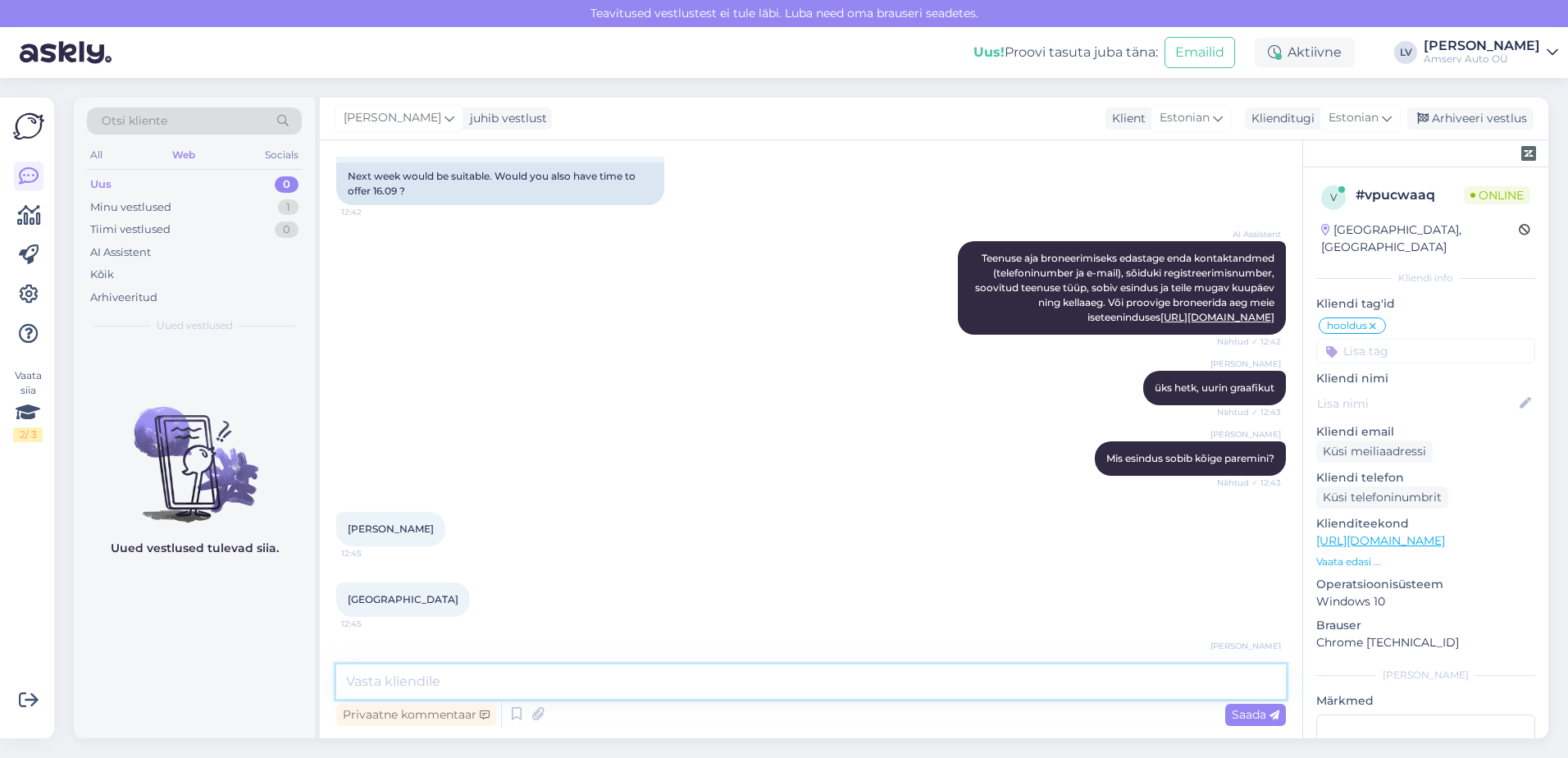
scroll to position [1141, 0]
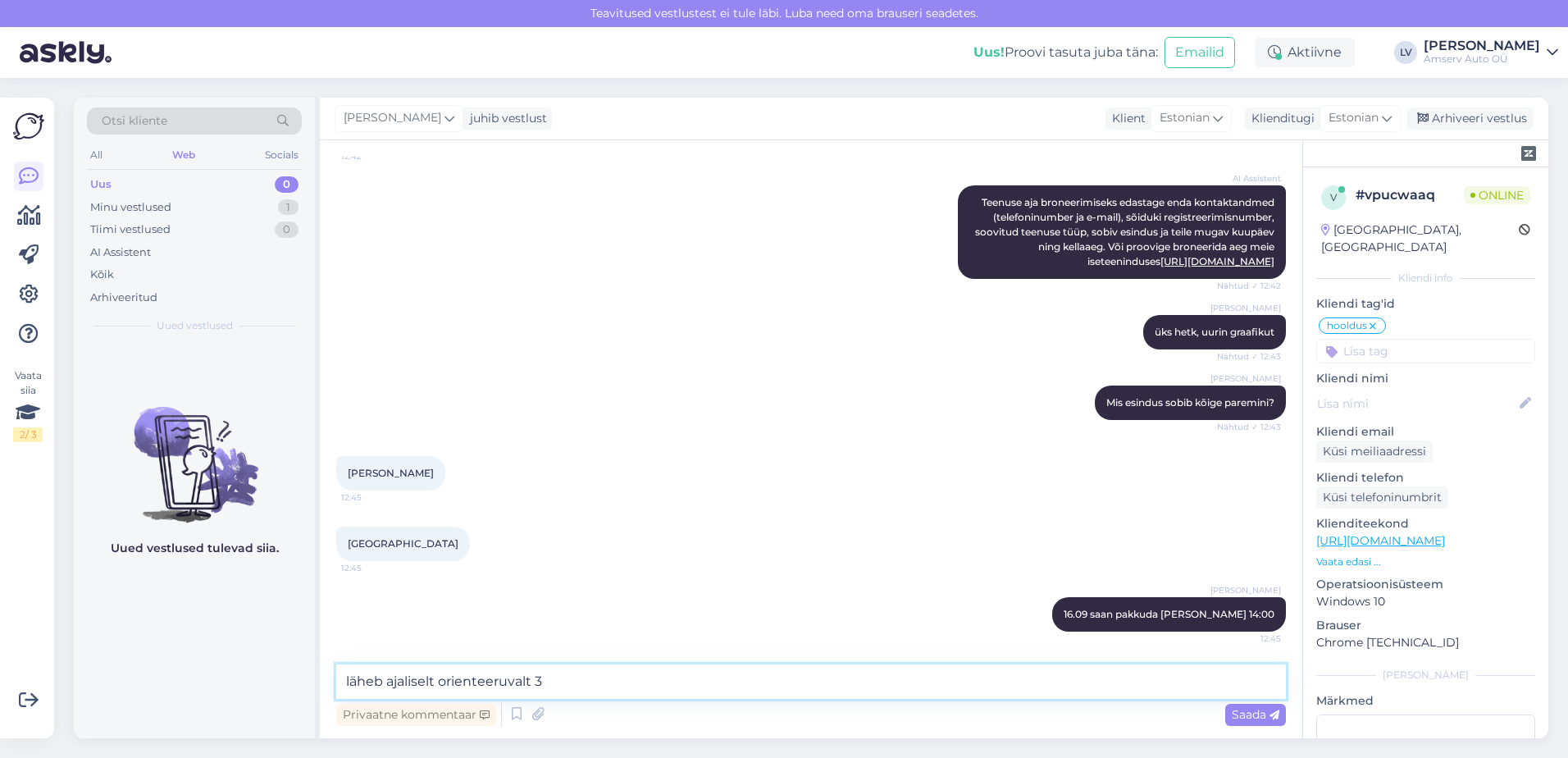
type textarea "läheb ajaliselt orienteeruvalt 3h"
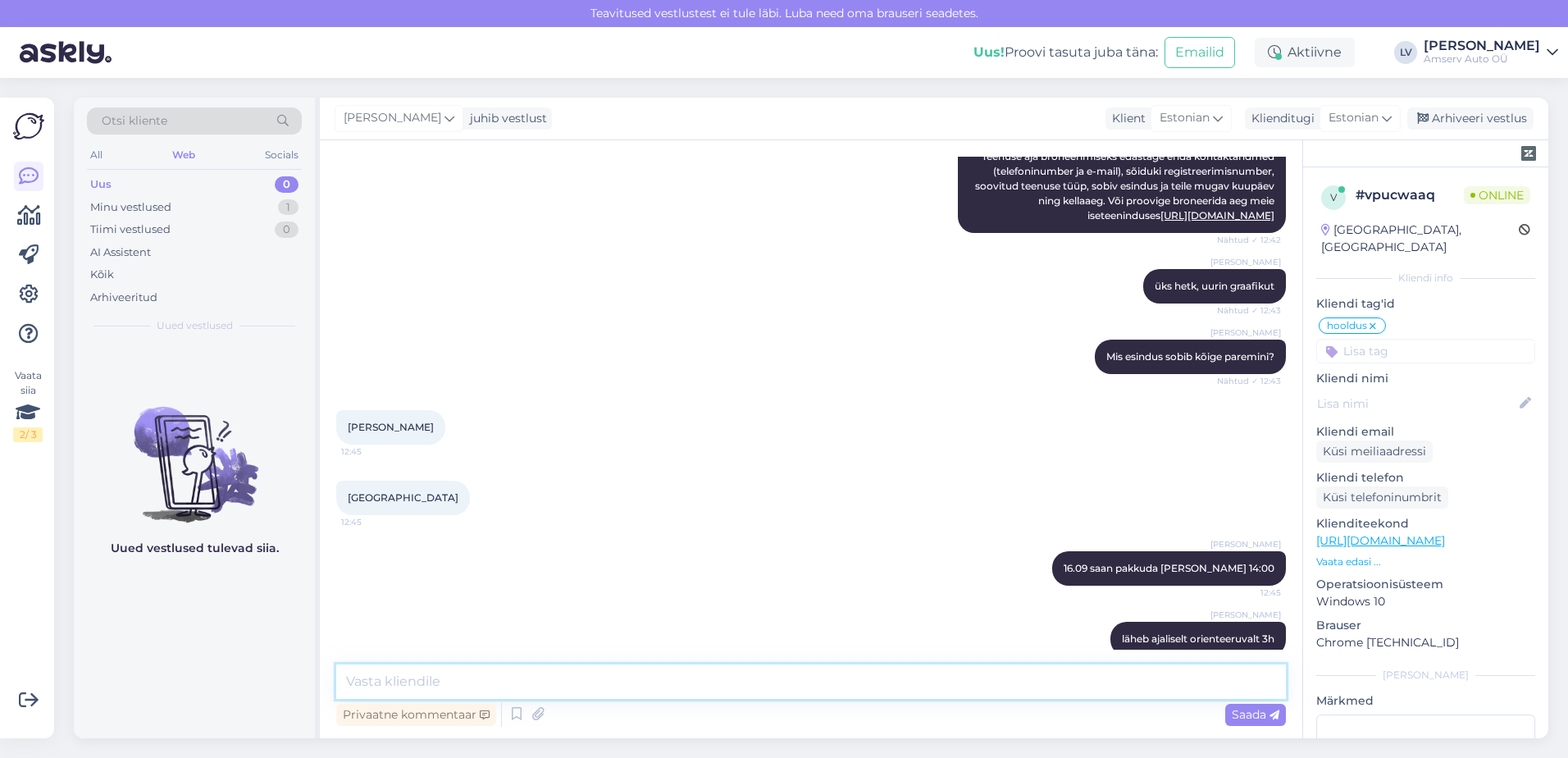
scroll to position [1211, 0]
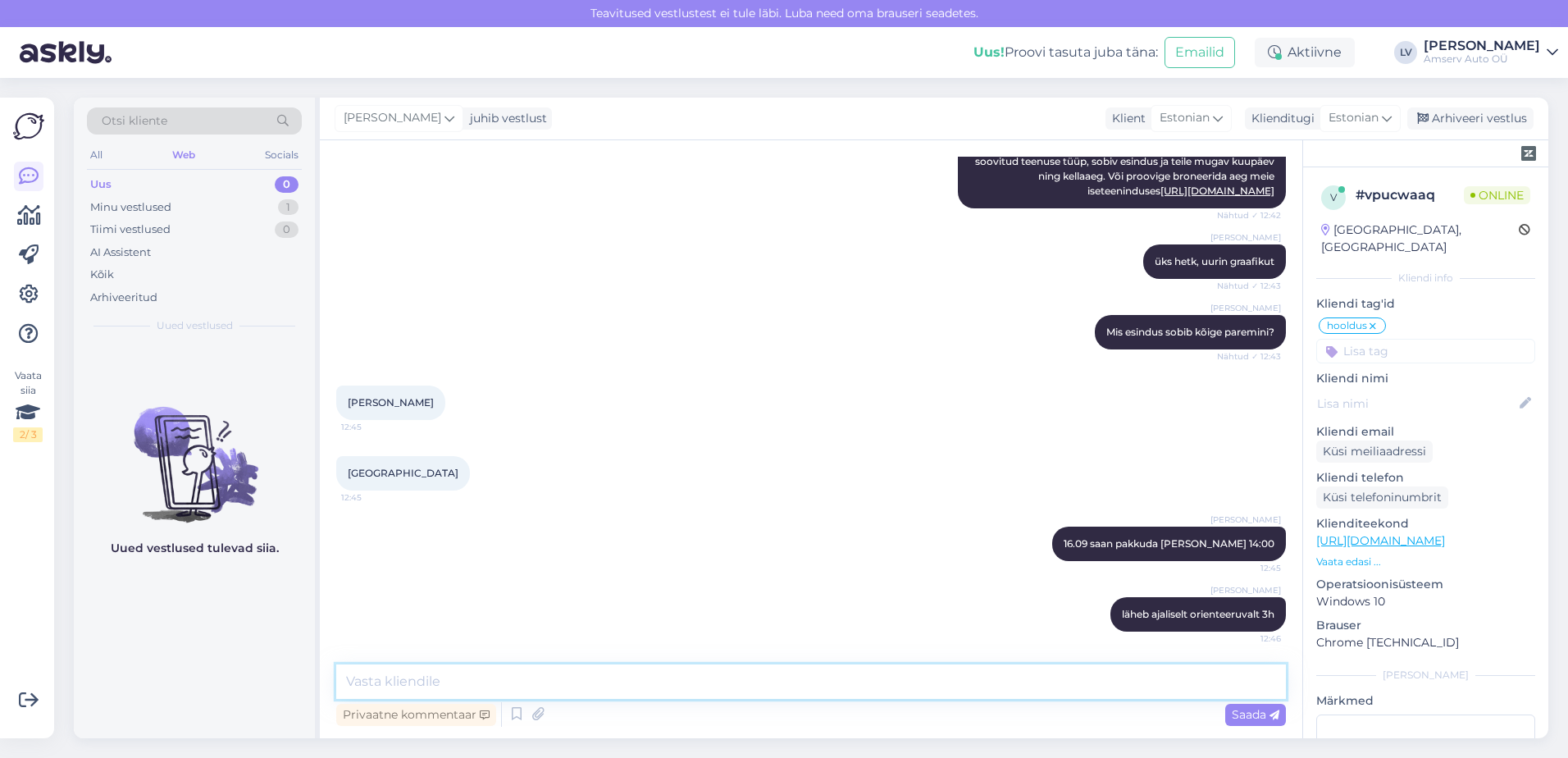
click at [443, 674] on textarea at bounding box center [811, 681] width 950 height 34
type textarea "kas sobib?"
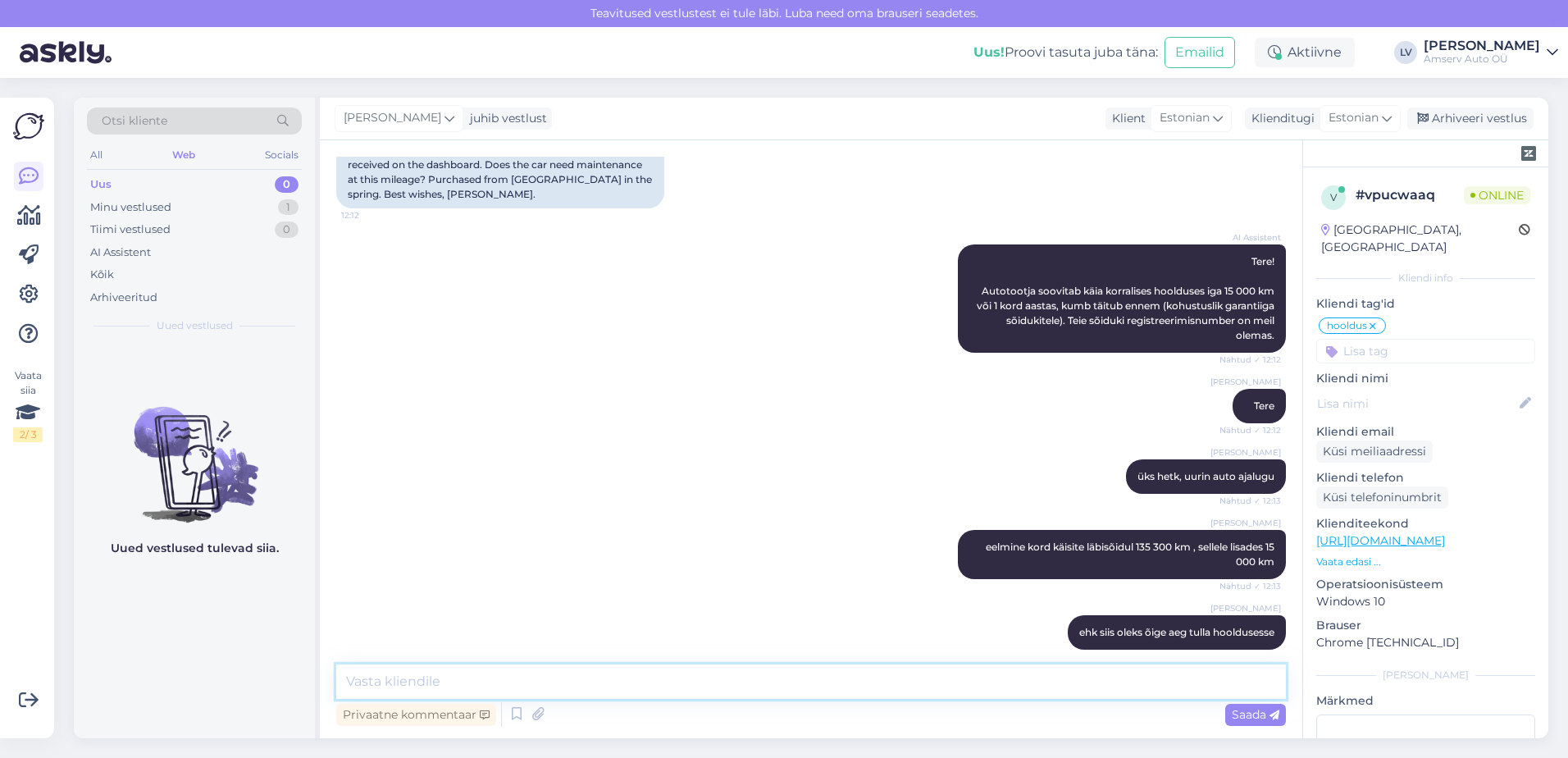
scroll to position [0, 0]
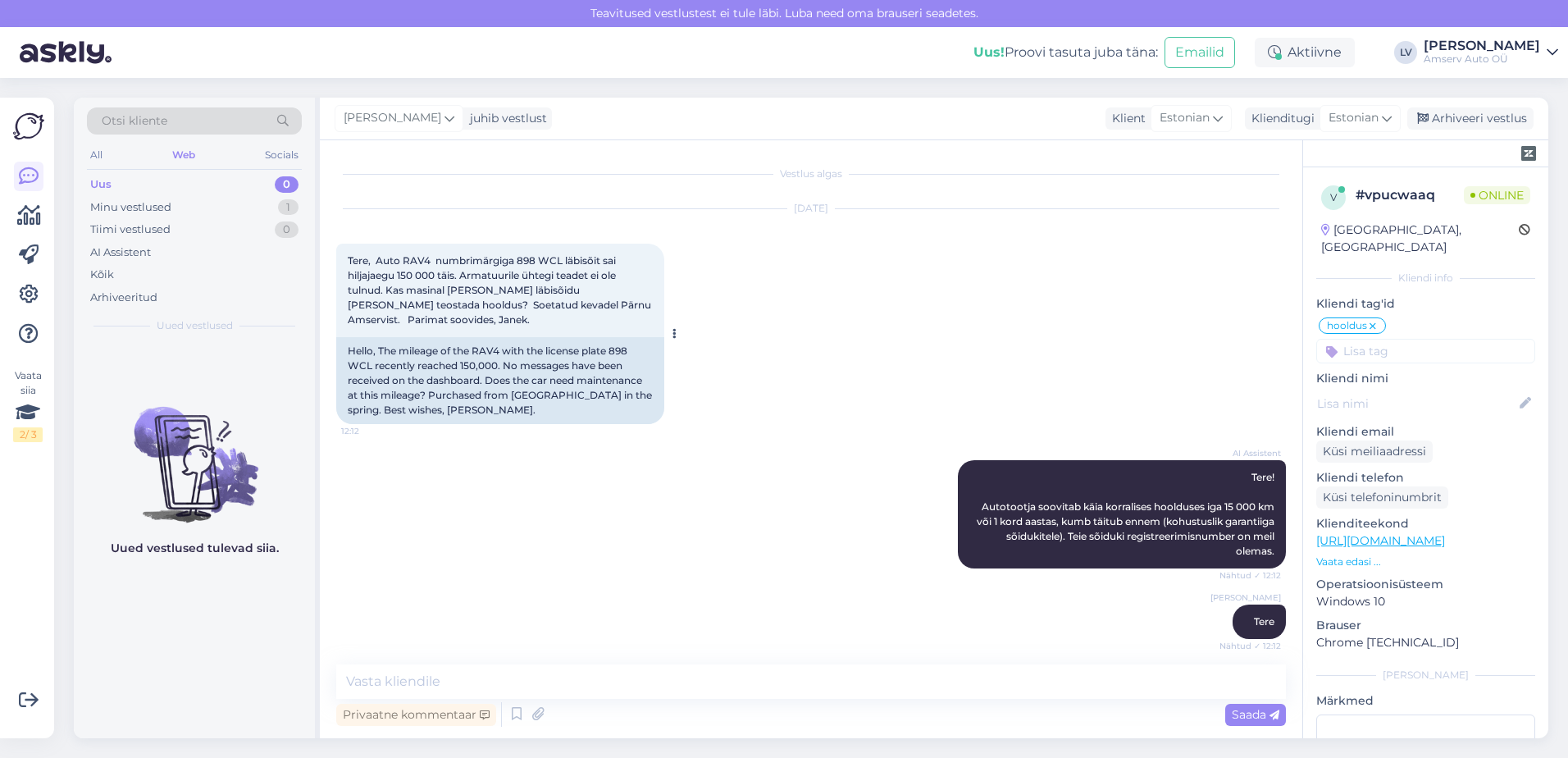
click at [561, 262] on span "Tere, Auto RAV4 numbrimärgiga 898 WCL läbisõit sai hiljajaegu 150 000 täis. Arm…" at bounding box center [501, 289] width 306 height 71
drag, startPoint x: 561, startPoint y: 262, endPoint x: 513, endPoint y: 261, distance: 47.6
click at [513, 261] on span "Tere, Auto RAV4 numbrimärgiga 898 WCL läbisõit sai hiljajaegu 150 000 täis. Arm…" at bounding box center [501, 289] width 306 height 71
drag, startPoint x: 513, startPoint y: 261, endPoint x: 527, endPoint y: 261, distance: 13.9
copy span "898 WCL"
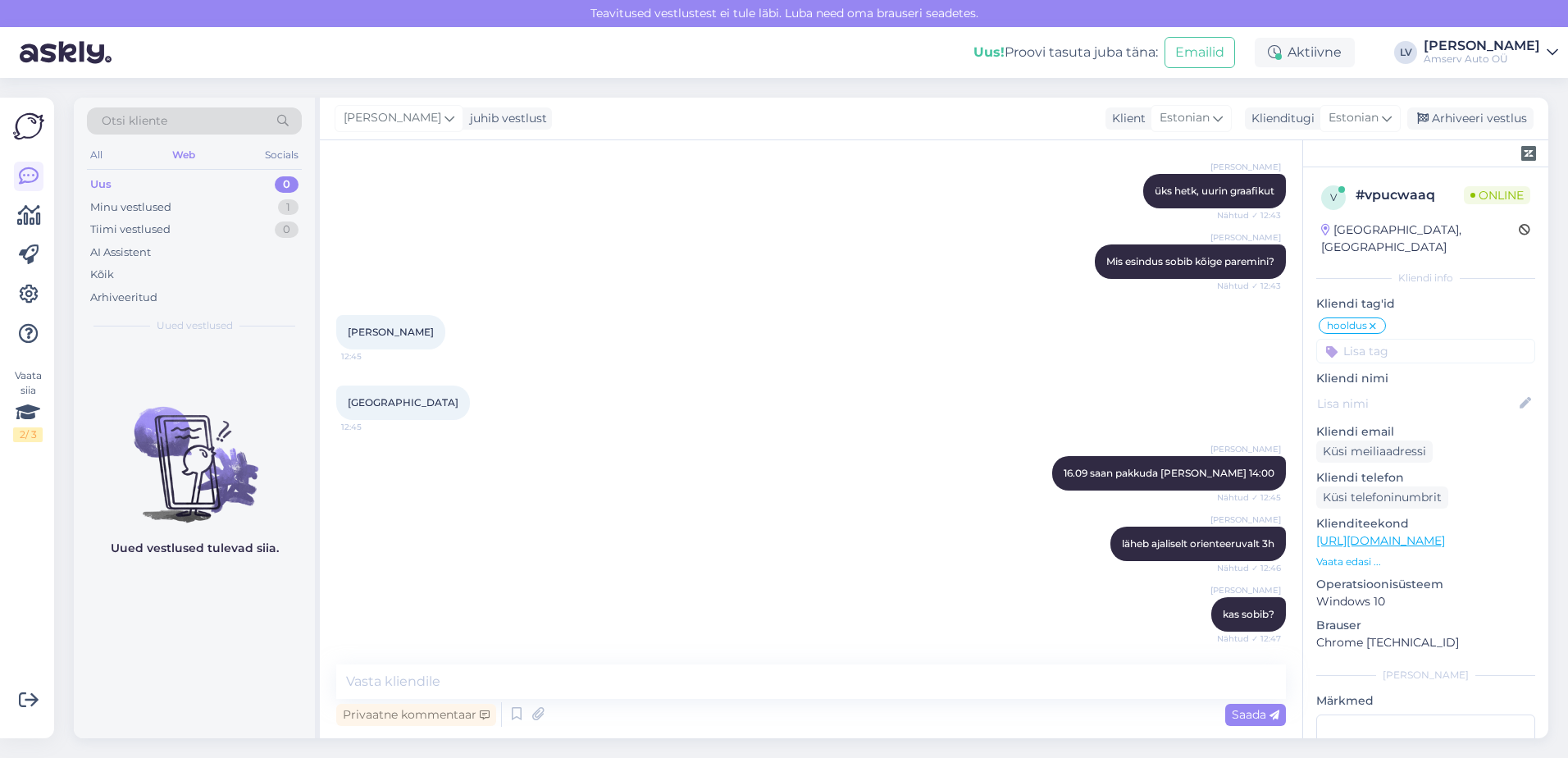
scroll to position [1352, 0]
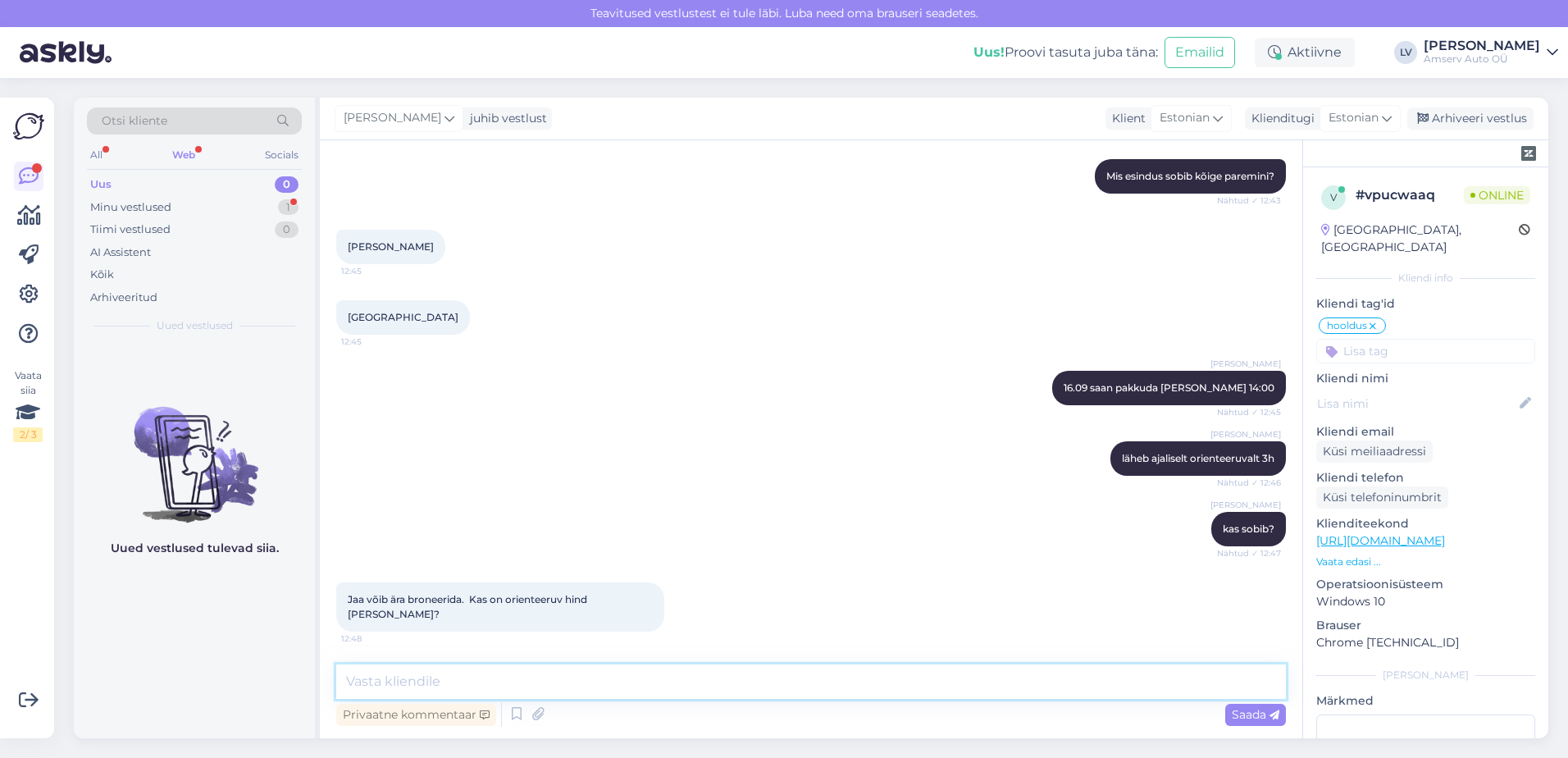
click at [469, 668] on textarea at bounding box center [811, 681] width 950 height 34
click at [345, 684] on textarea "orienteeruv hind 545" at bounding box center [811, 681] width 950 height 34
type textarea "tegemist tuleb suure hooldusega, orienteeruv hind 545"
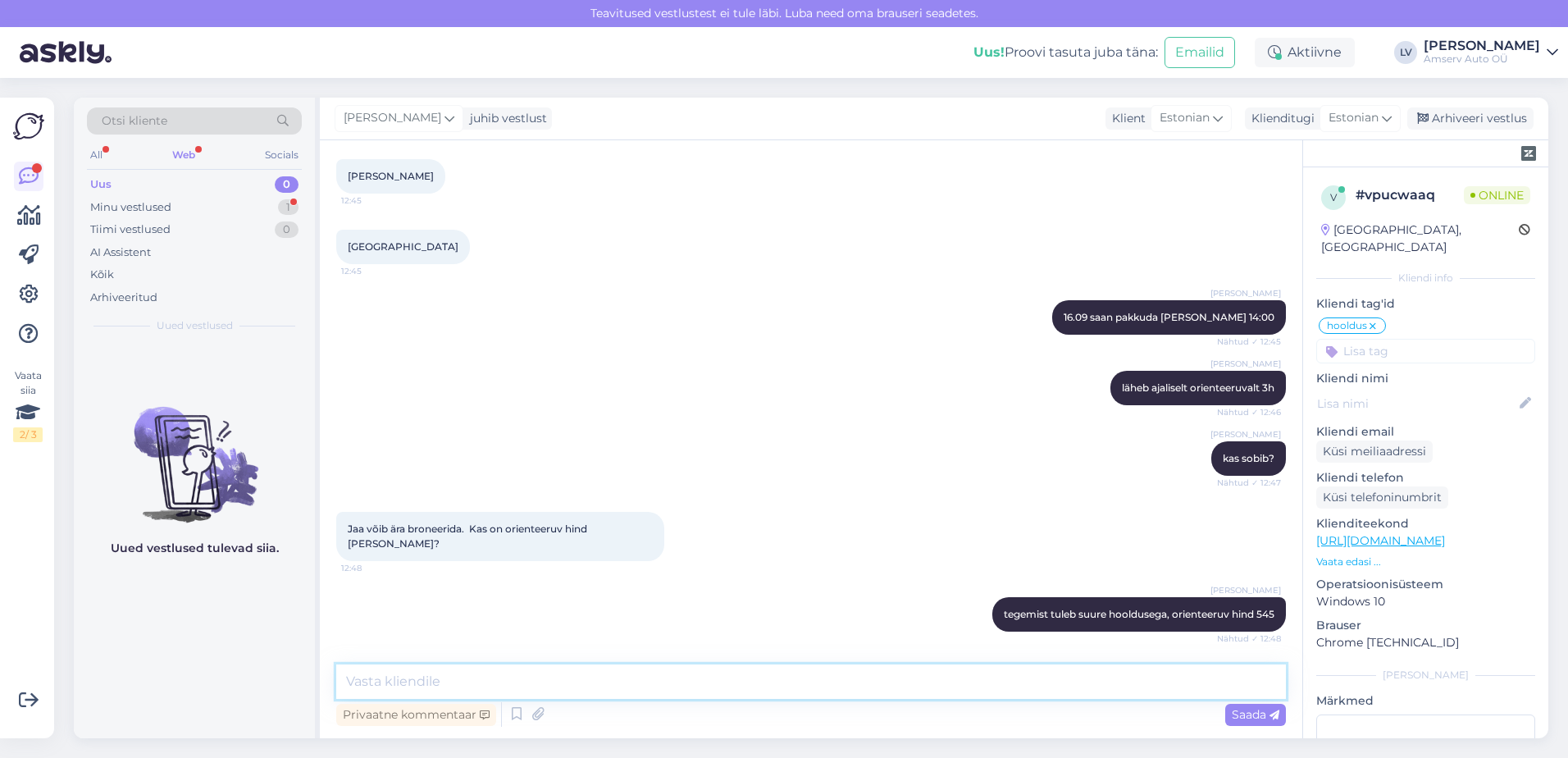
scroll to position [1493, 0]
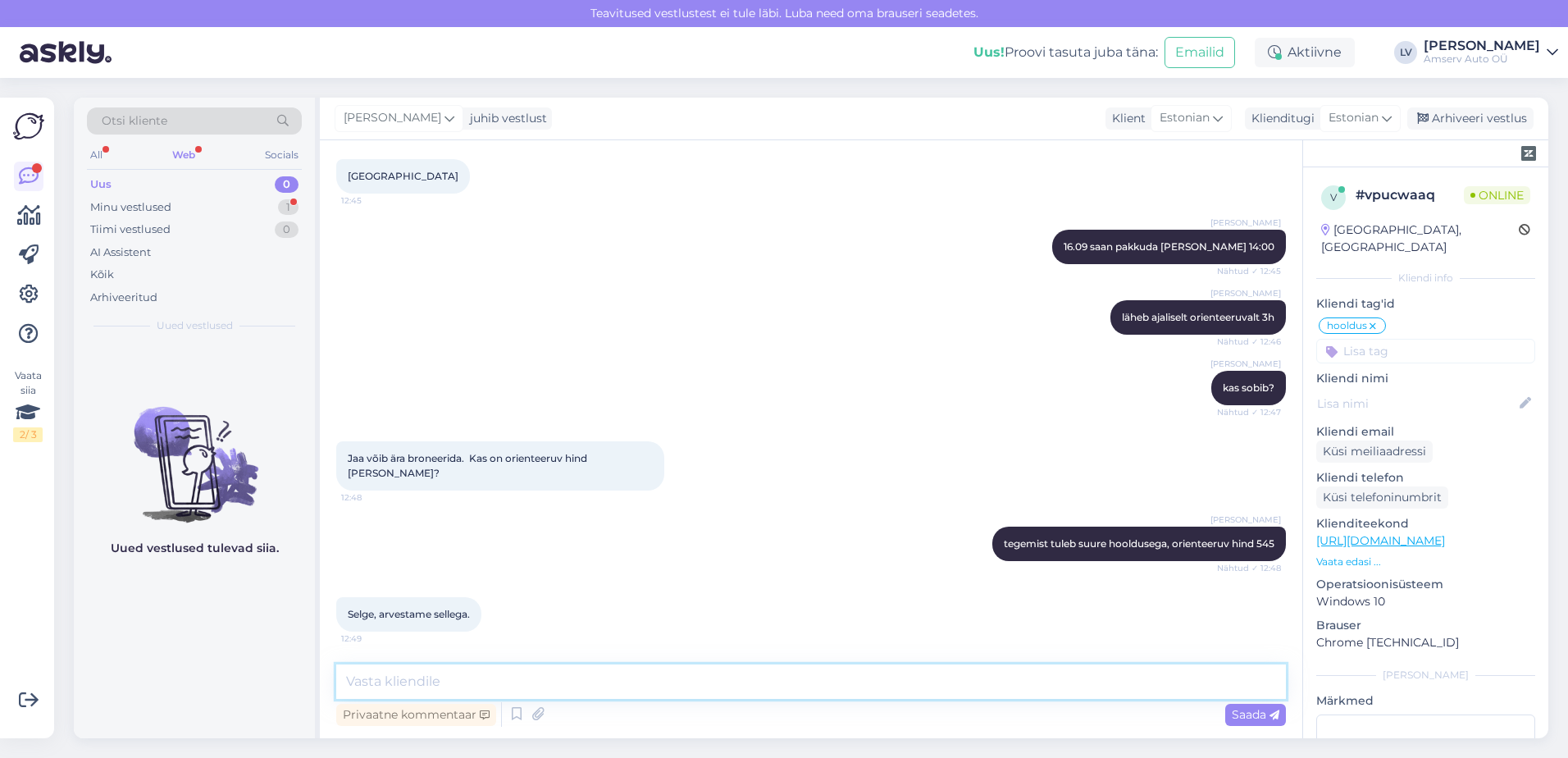
click at [444, 689] on textarea at bounding box center [811, 681] width 950 height 34
click at [447, 685] on textarea at bounding box center [811, 681] width 950 height 34
type textarea "S"
type textarea "Suur tänu pöördumise eest ja kohtumiseni"
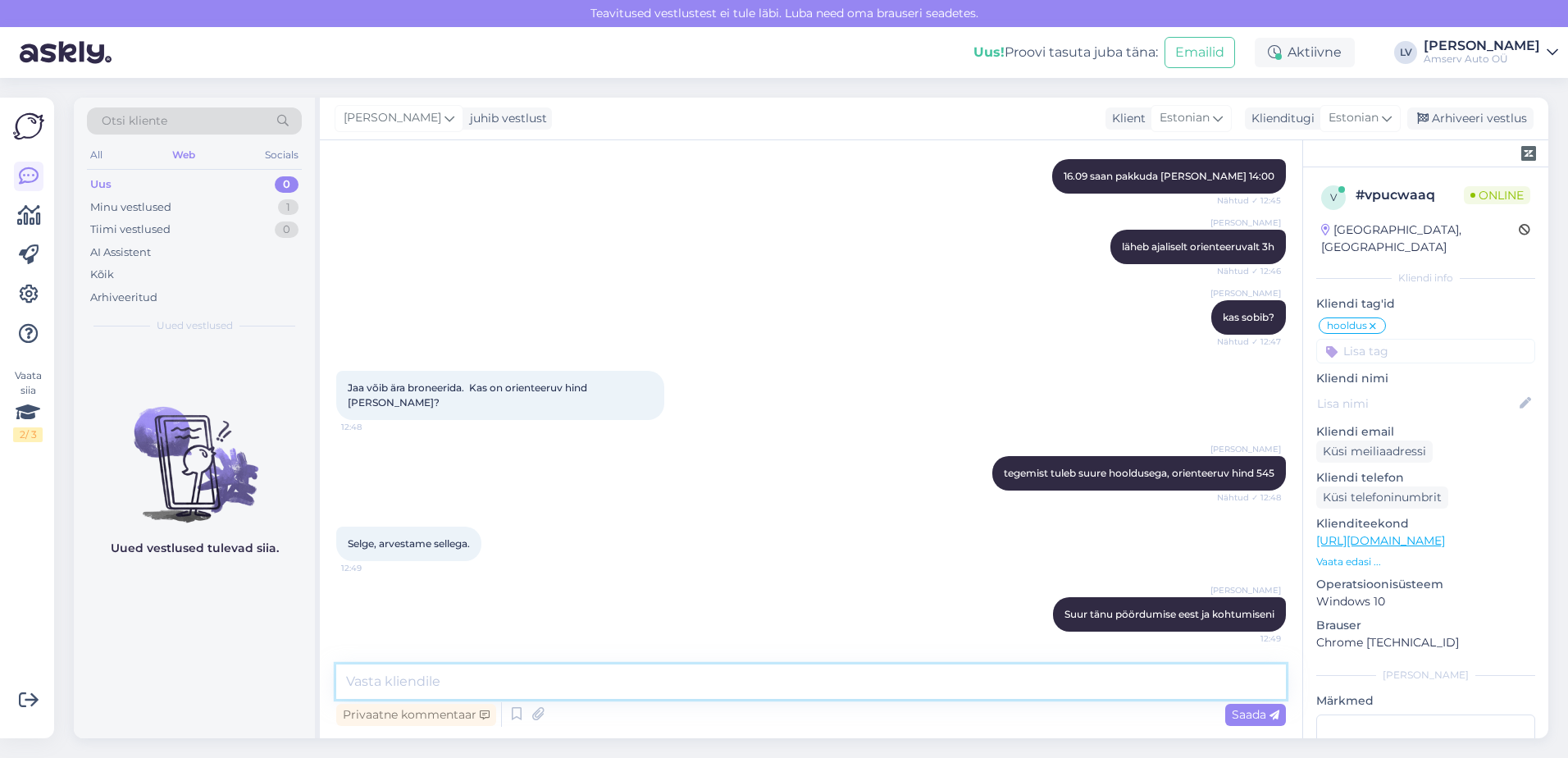
type textarea "1"
type textarea "ilusat päeva jätku Teile"
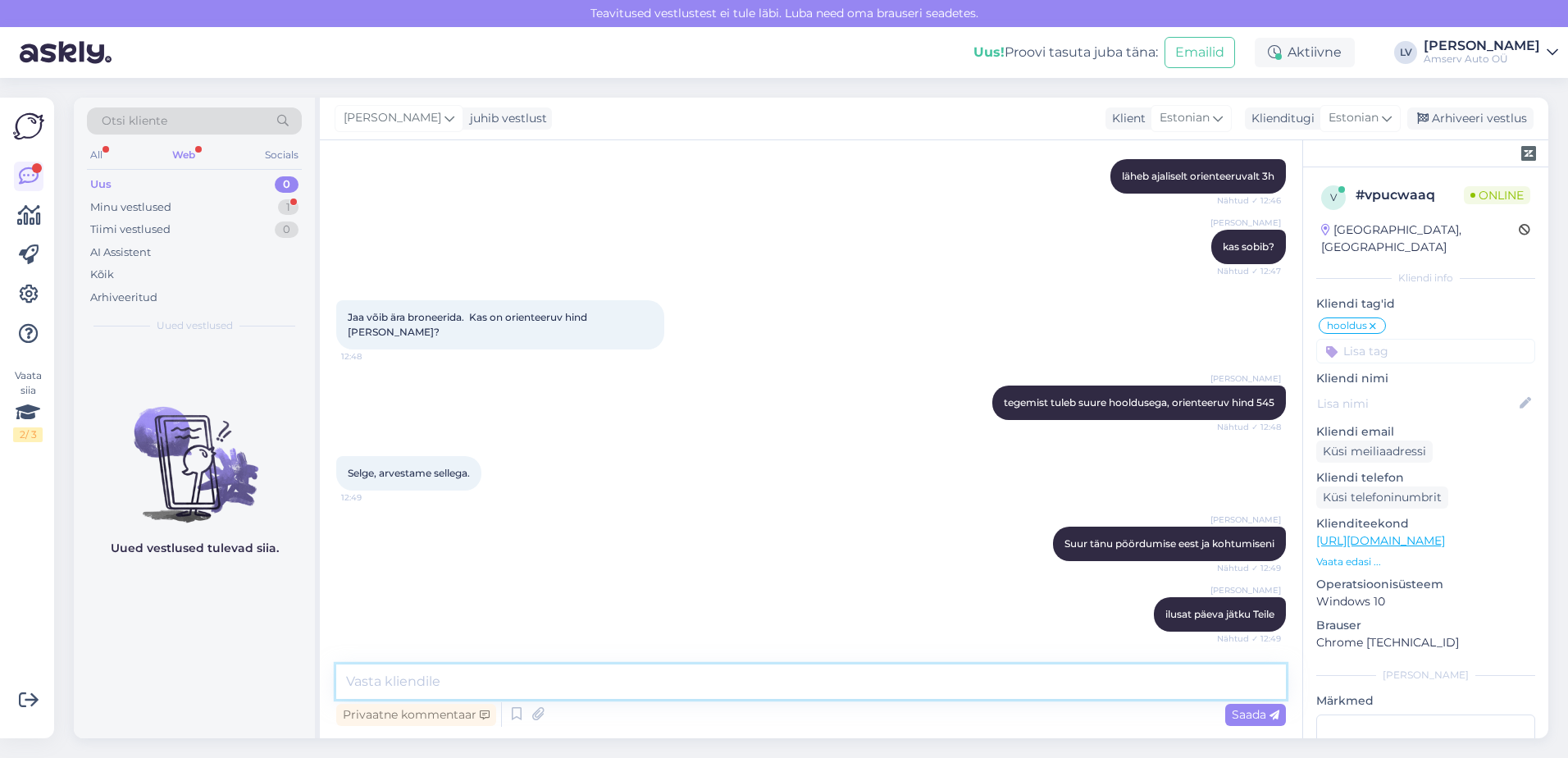
scroll to position [1705, 0]
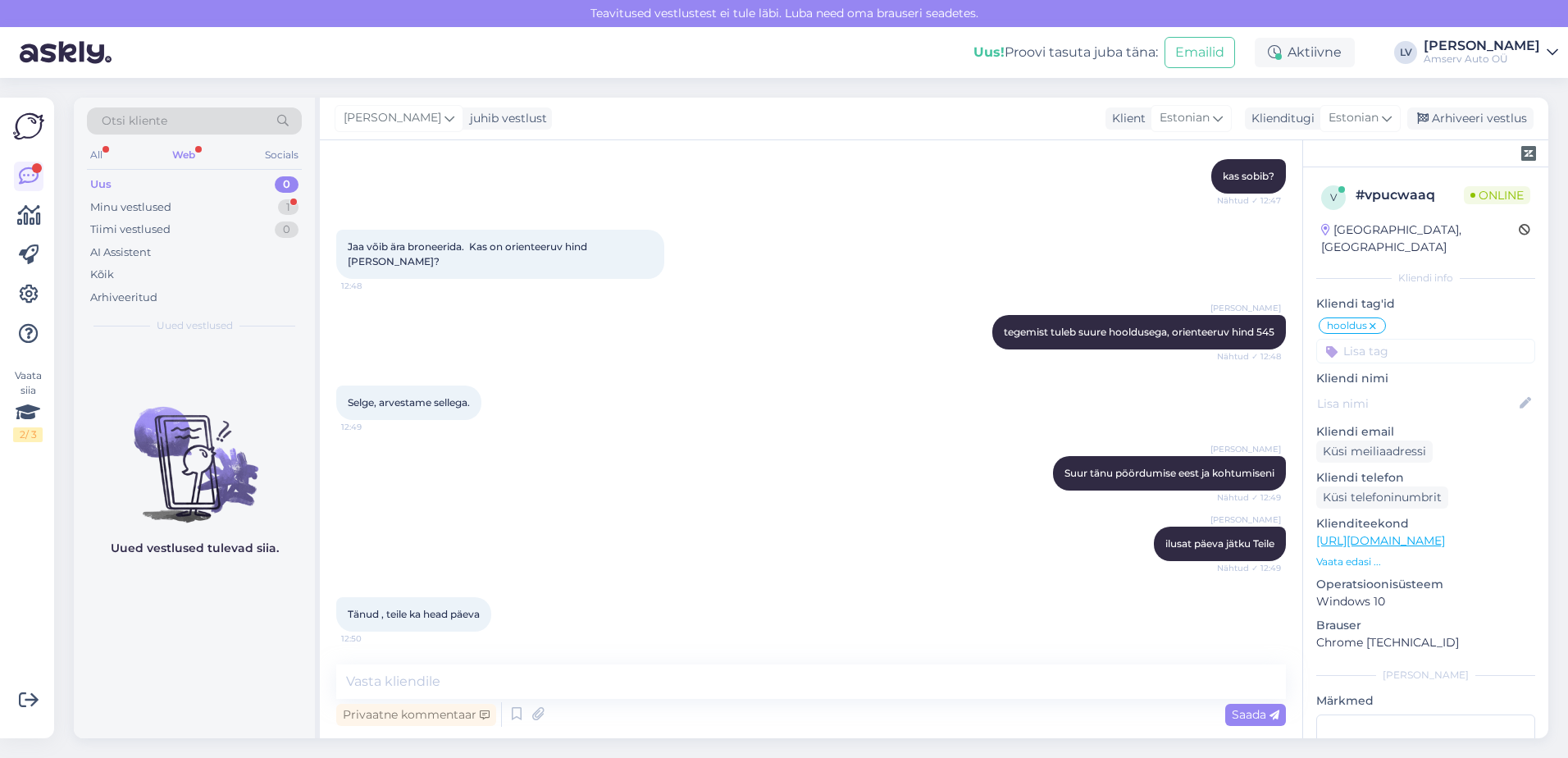
click at [439, 699] on div "Privaatne kommentaar Saada" at bounding box center [811, 714] width 950 height 31
drag, startPoint x: 483, startPoint y: 648, endPoint x: 508, endPoint y: 670, distance: 33.7
click at [484, 649] on div "Tänud , teile ka head päeva 12:50" at bounding box center [811, 614] width 950 height 71
click at [540, 668] on textarea at bounding box center [811, 681] width 950 height 34
type textarea "aitäh :)"
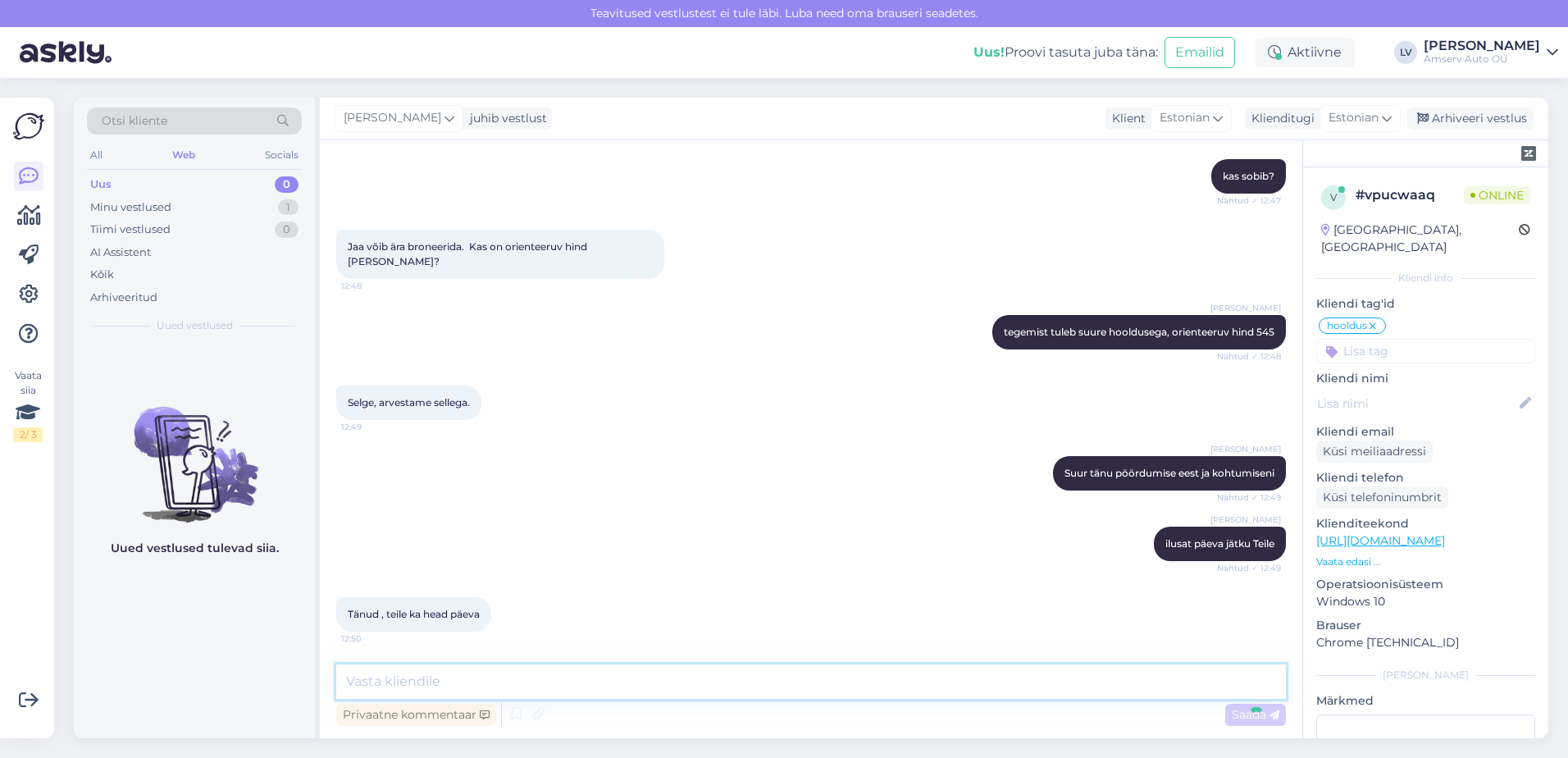
scroll to position [1775, 0]
